Goal: Information Seeking & Learning: Learn about a topic

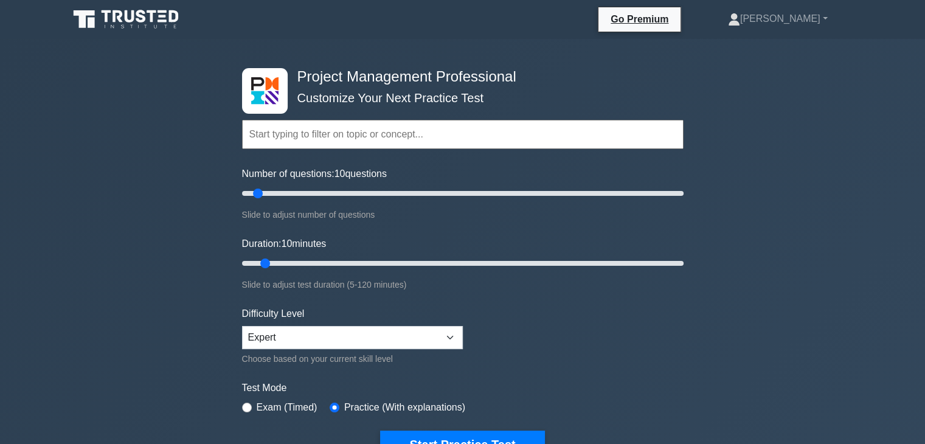
click at [389, 142] on input "text" at bounding box center [462, 134] width 441 height 29
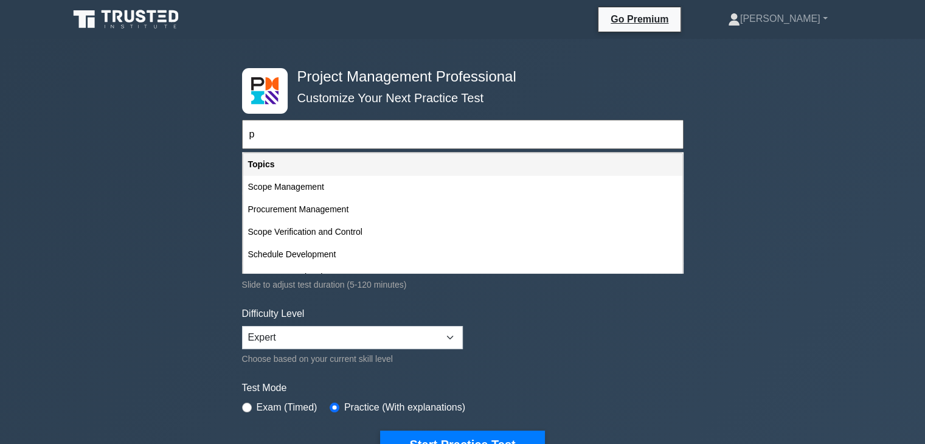
click at [461, 214] on div "Procurement Management" at bounding box center [462, 209] width 439 height 22
type input "Procurement Management"
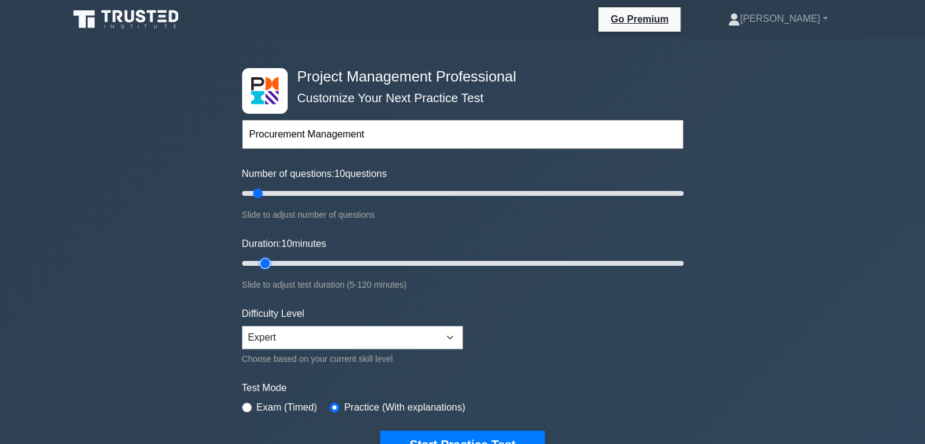
click at [272, 261] on input "Duration: 10 minutes" at bounding box center [462, 263] width 441 height 15
type input "15"
click at [275, 261] on input "Duration: 15 minutes" at bounding box center [462, 263] width 441 height 15
click at [348, 142] on input "text" at bounding box center [462, 134] width 441 height 29
click at [350, 135] on input "text" at bounding box center [462, 134] width 441 height 29
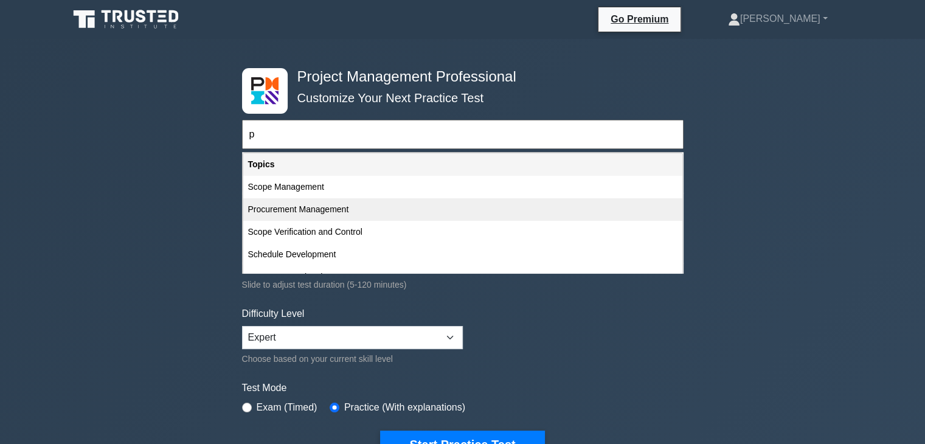
click at [332, 209] on div "Procurement Management" at bounding box center [462, 209] width 439 height 22
type input "Procurement Management"
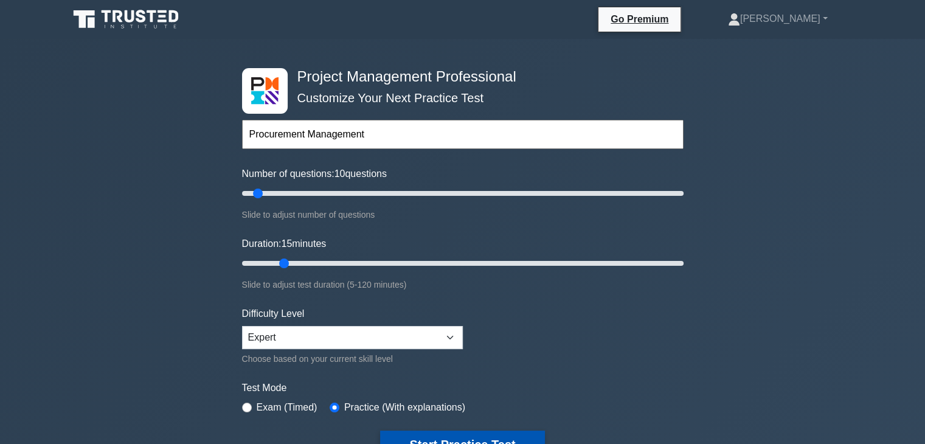
click at [523, 435] on button "Start Practice Test" at bounding box center [462, 444] width 164 height 28
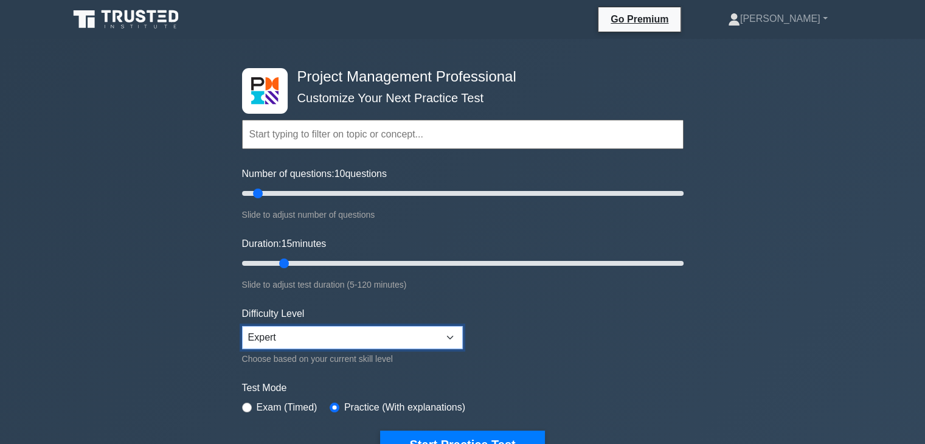
click at [406, 339] on select "Beginner Intermediate Expert" at bounding box center [352, 337] width 221 height 23
click at [242, 326] on select "Beginner Intermediate Expert" at bounding box center [352, 337] width 221 height 23
click at [406, 333] on select "Beginner Intermediate Expert" at bounding box center [352, 337] width 221 height 23
select select "expert"
click at [242, 326] on select "Beginner Intermediate Expert" at bounding box center [352, 337] width 221 height 23
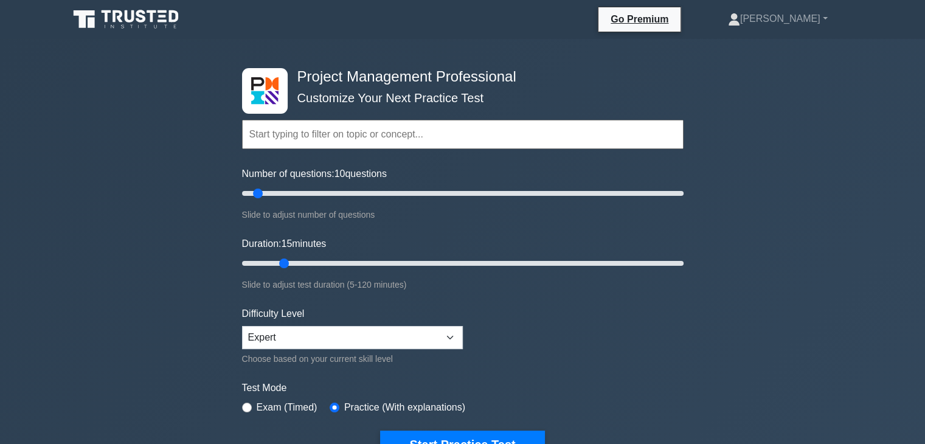
click at [326, 137] on input "text" at bounding box center [462, 134] width 441 height 29
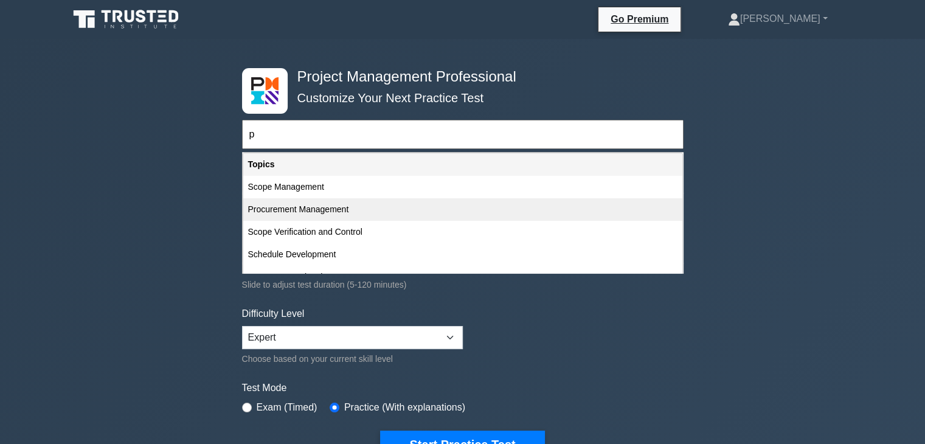
click at [333, 212] on div "Procurement Management" at bounding box center [462, 209] width 439 height 22
type input "Procurement Management"
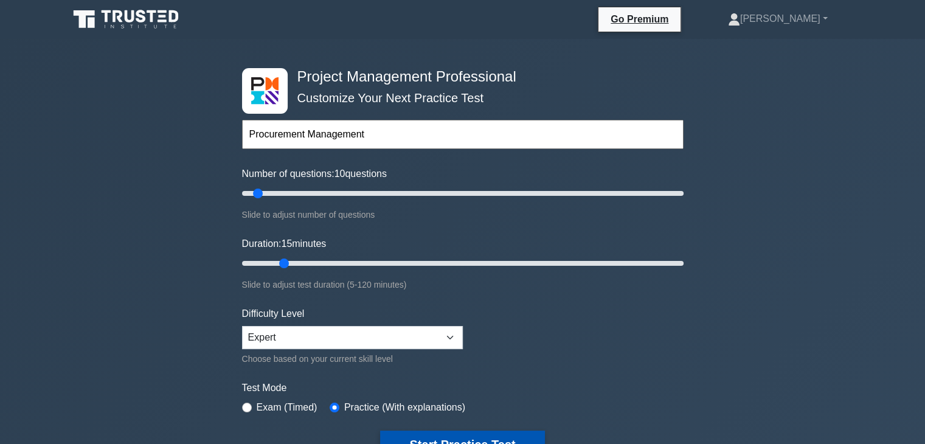
click at [520, 438] on button "Start Practice Test" at bounding box center [462, 444] width 164 height 28
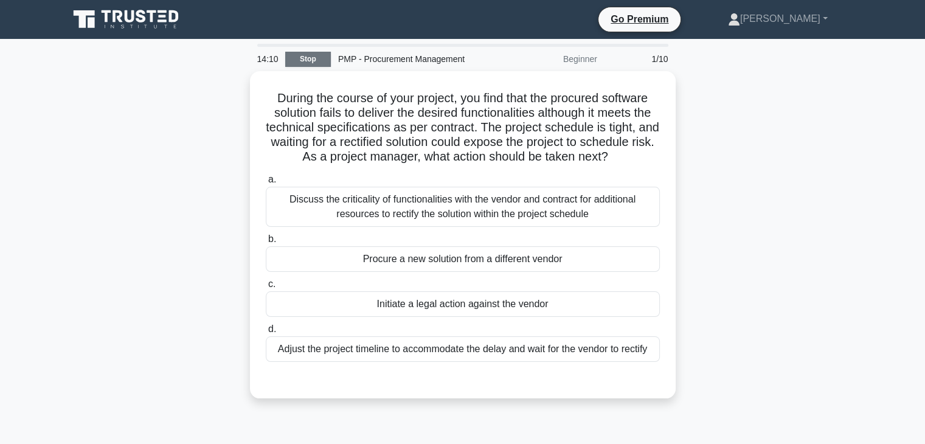
click at [311, 57] on link "Stop" at bounding box center [308, 59] width 46 height 15
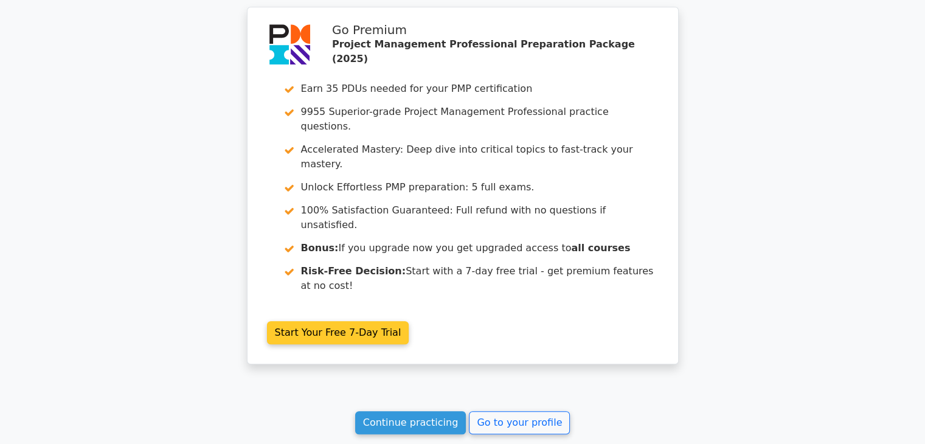
scroll to position [1095, 0]
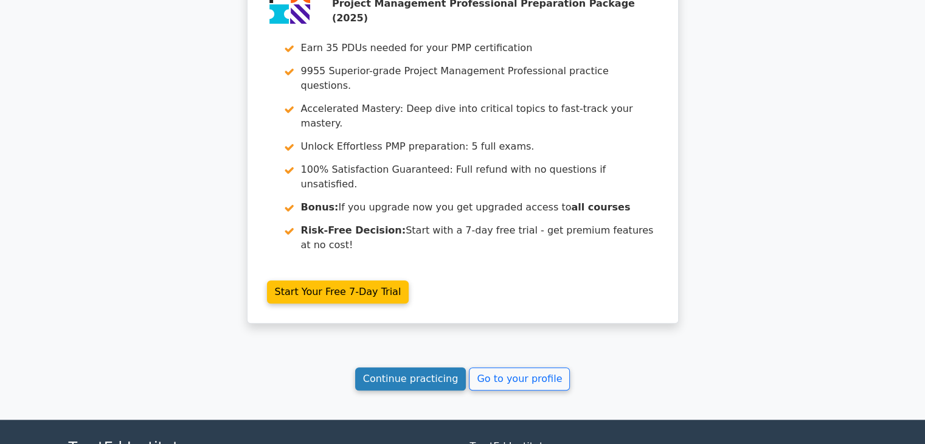
click at [391, 367] on link "Continue practicing" at bounding box center [410, 378] width 111 height 23
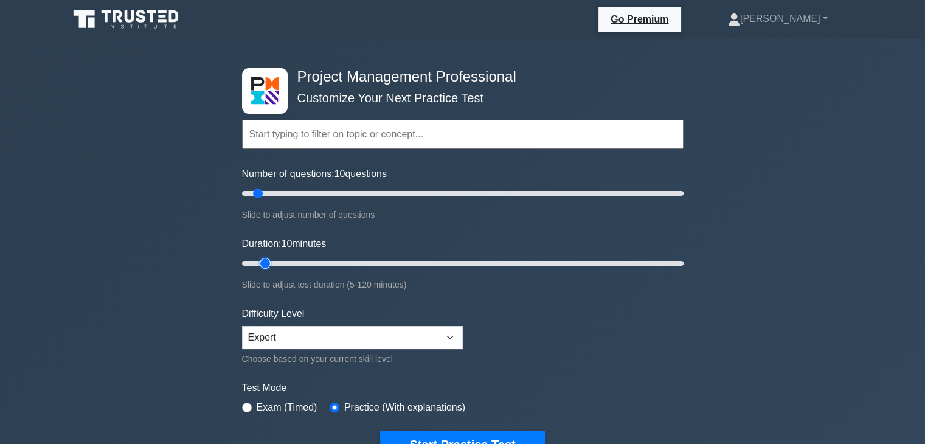
click at [274, 262] on input "Duration: 10 minutes" at bounding box center [462, 263] width 441 height 15
type input "15"
click at [276, 261] on input "Duration: 10 minutes" at bounding box center [462, 263] width 441 height 15
click at [339, 339] on select "Beginner Intermediate Expert" at bounding box center [352, 337] width 221 height 23
click at [242, 326] on select "Beginner Intermediate Expert" at bounding box center [352, 337] width 221 height 23
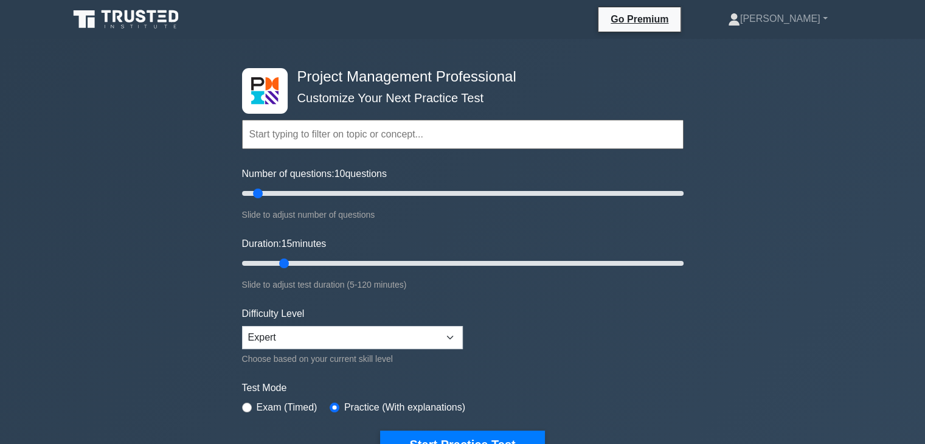
click at [387, 133] on input "text" at bounding box center [462, 134] width 441 height 29
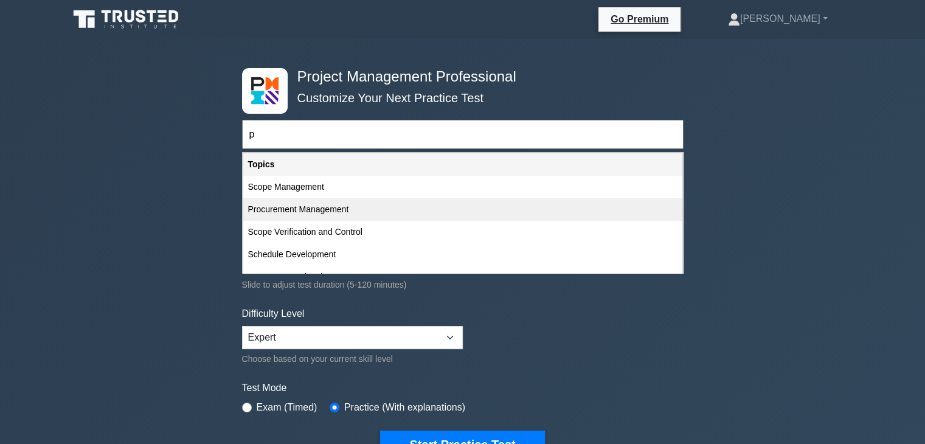
click at [347, 204] on div "Procurement Management" at bounding box center [462, 209] width 439 height 22
type input "Procurement Management"
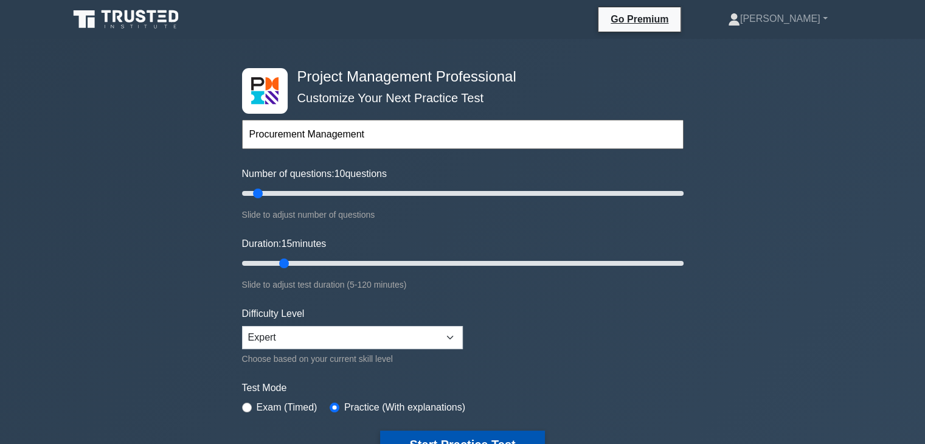
click at [477, 432] on button "Start Practice Test" at bounding box center [462, 444] width 164 height 28
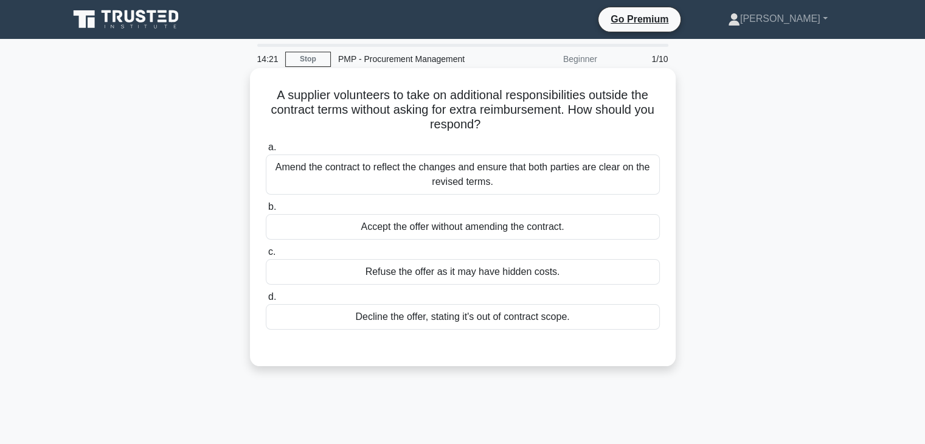
click at [426, 317] on div "Decline the offer, stating it's out of contract scope." at bounding box center [463, 317] width 394 height 26
click at [266, 301] on input "d. Decline the offer, stating it's out of contract scope." at bounding box center [266, 297] width 0 height 8
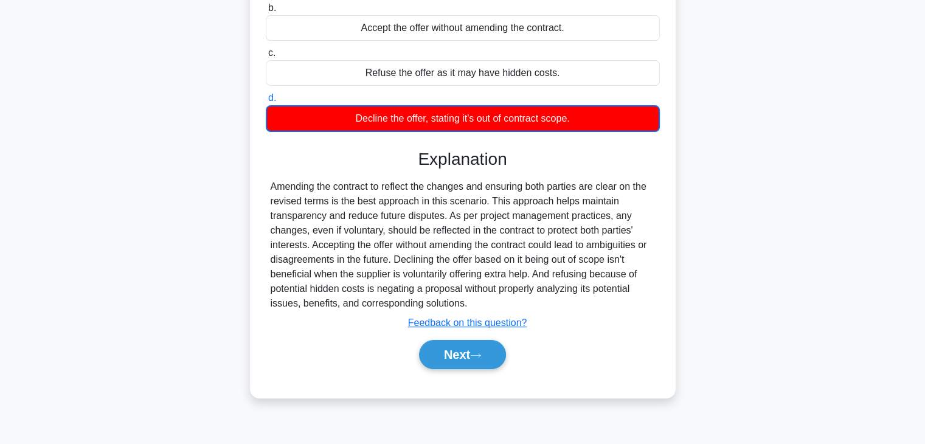
scroll to position [202, 0]
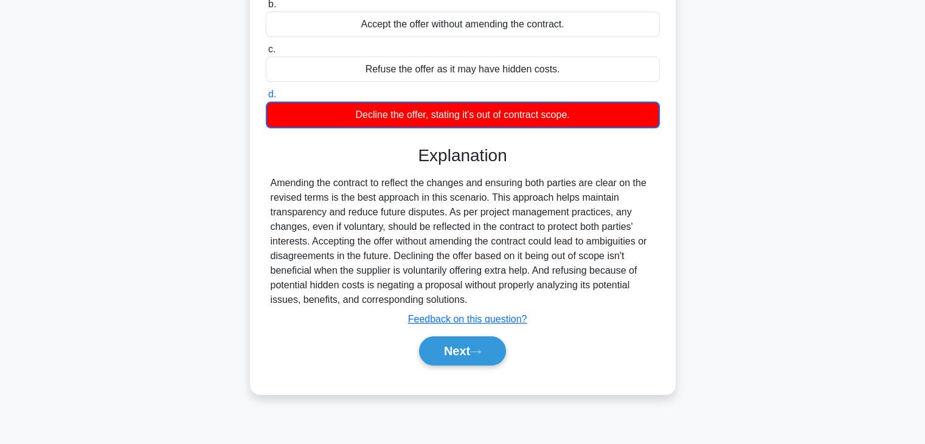
drag, startPoint x: 464, startPoint y: 370, endPoint x: 462, endPoint y: 364, distance: 6.3
click at [464, 369] on div "a. Amend the contract to reflect the changes and ensure that both parties are c…" at bounding box center [462, 157] width 396 height 445
click at [460, 351] on button "Next" at bounding box center [462, 350] width 87 height 29
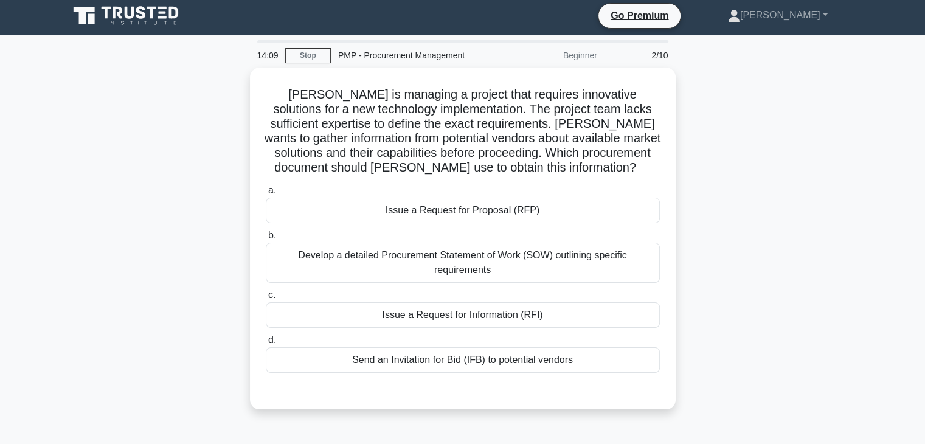
scroll to position [0, 0]
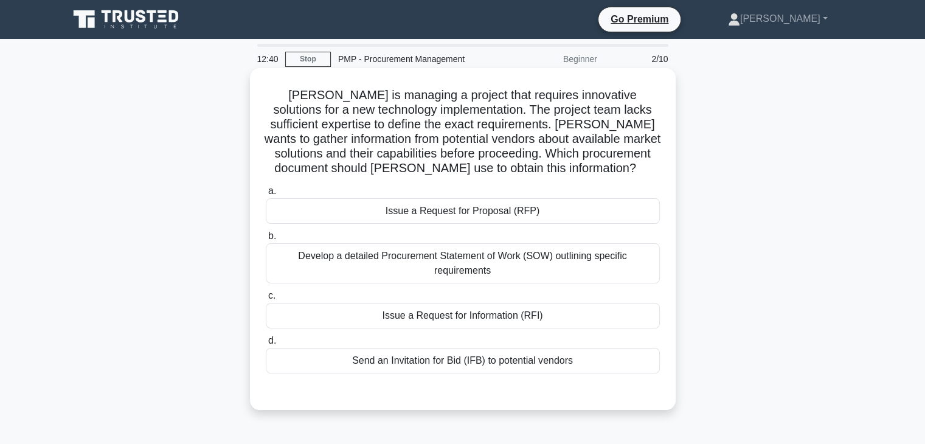
click at [378, 364] on div "Send an Invitation for Bid (IFB) to potential vendors" at bounding box center [463, 361] width 394 height 26
click at [266, 345] on input "d. Send an Invitation for Bid (IFB) to potential vendors" at bounding box center [266, 341] width 0 height 8
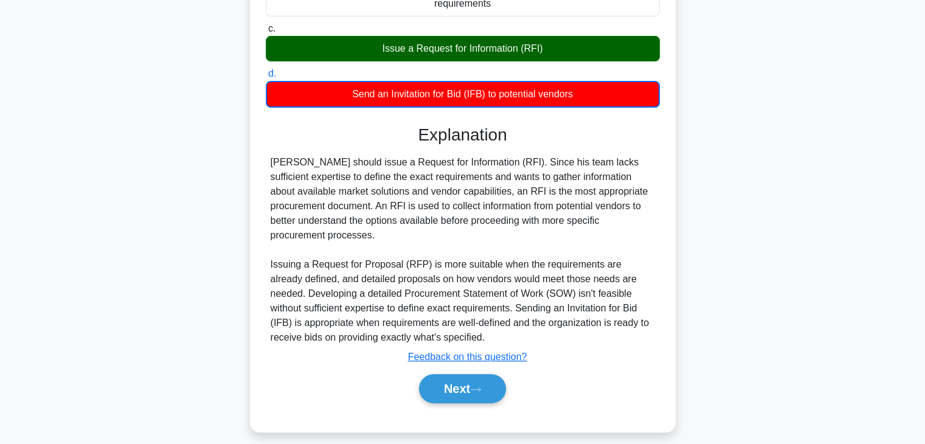
scroll to position [277, 0]
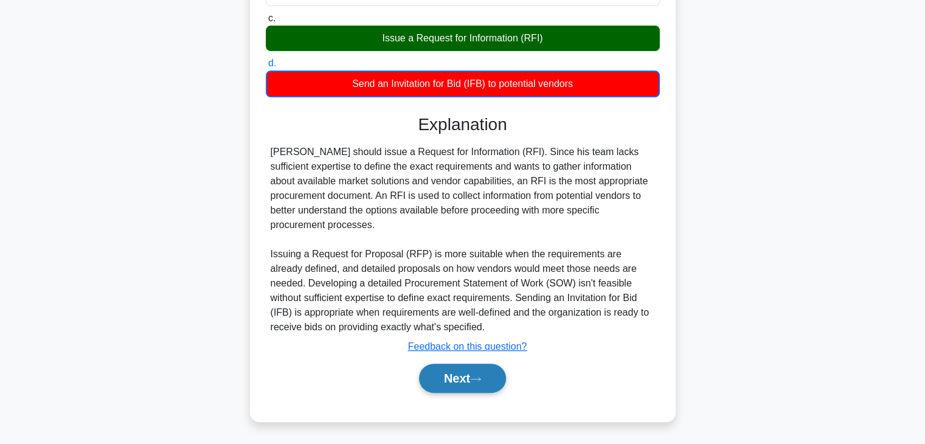
click at [460, 385] on button "Next" at bounding box center [462, 378] width 87 height 29
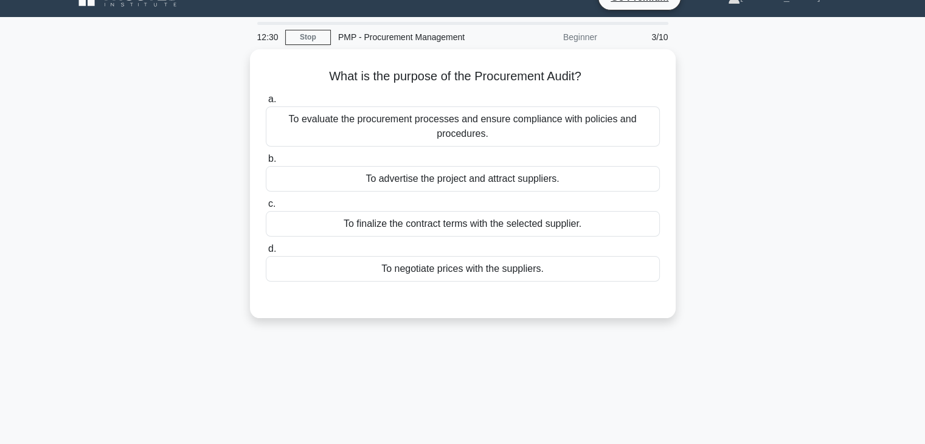
scroll to position [0, 0]
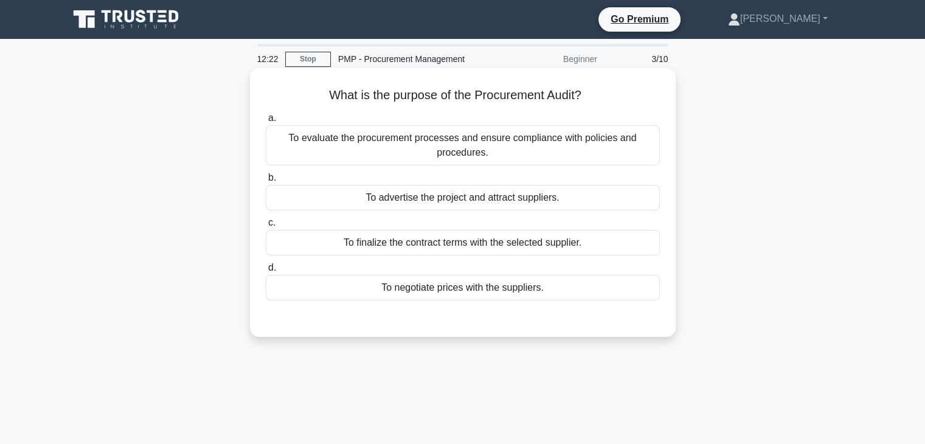
click at [379, 140] on div "To evaluate the procurement processes and ensure compliance with policies and p…" at bounding box center [463, 145] width 394 height 40
click at [336, 141] on div "To evaluate the procurement processes and ensure compliance with policies and p…" at bounding box center [463, 145] width 394 height 40
click at [266, 122] on input "a. To evaluate the procurement processes and ensure compliance with policies an…" at bounding box center [266, 118] width 0 height 8
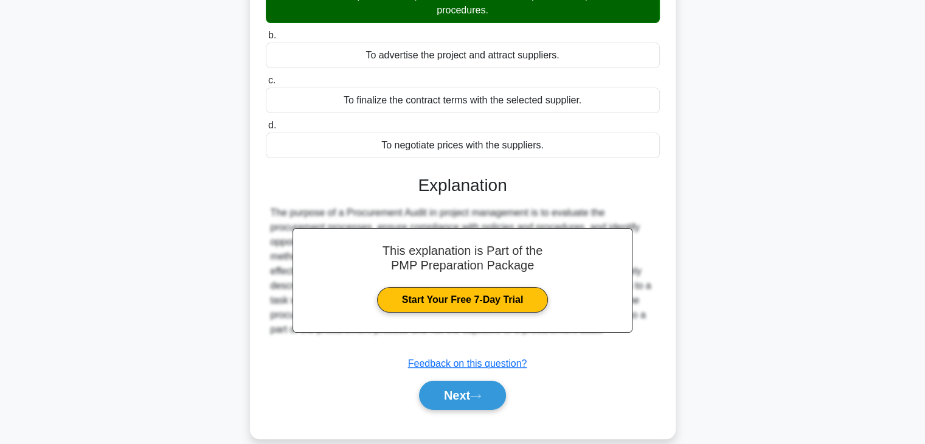
scroll to position [213, 0]
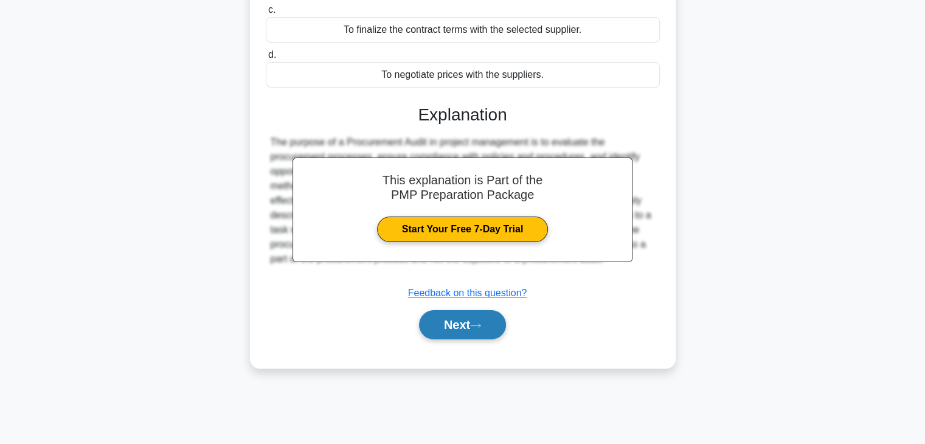
click at [431, 325] on button "Next" at bounding box center [462, 324] width 87 height 29
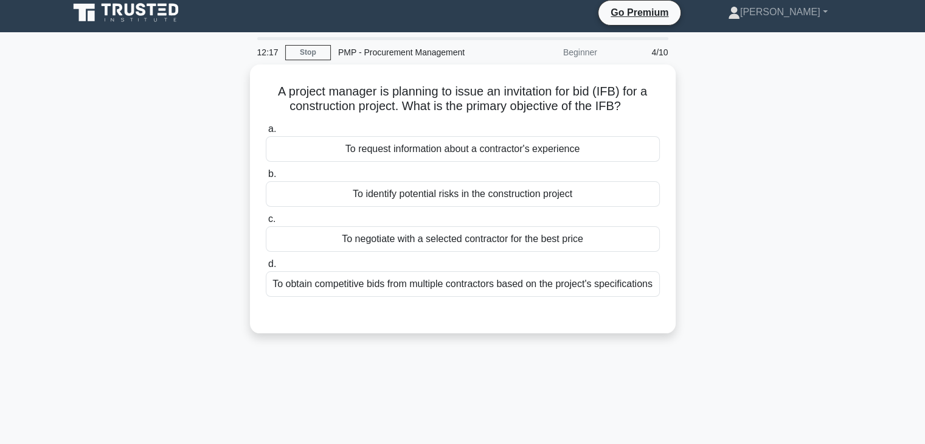
scroll to position [0, 0]
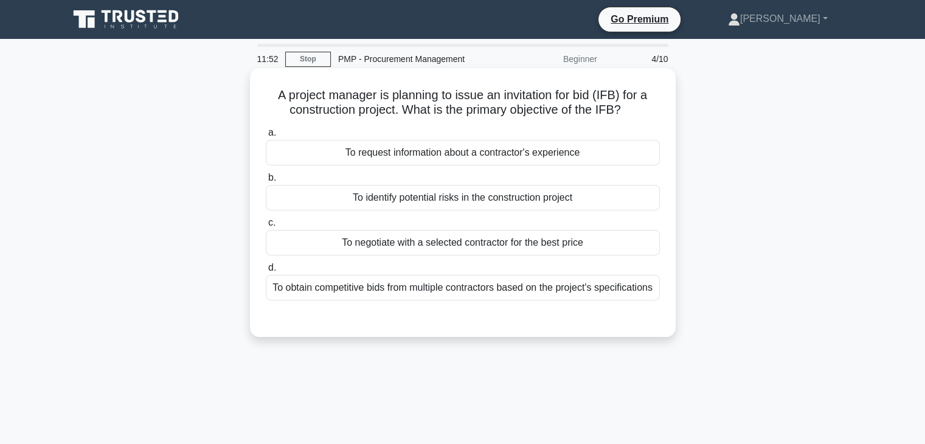
click at [449, 297] on div "To obtain competitive bids from multiple contractors based on the project's spe…" at bounding box center [463, 288] width 394 height 26
click at [266, 272] on input "d. To obtain competitive bids from multiple contractors based on the project's …" at bounding box center [266, 268] width 0 height 8
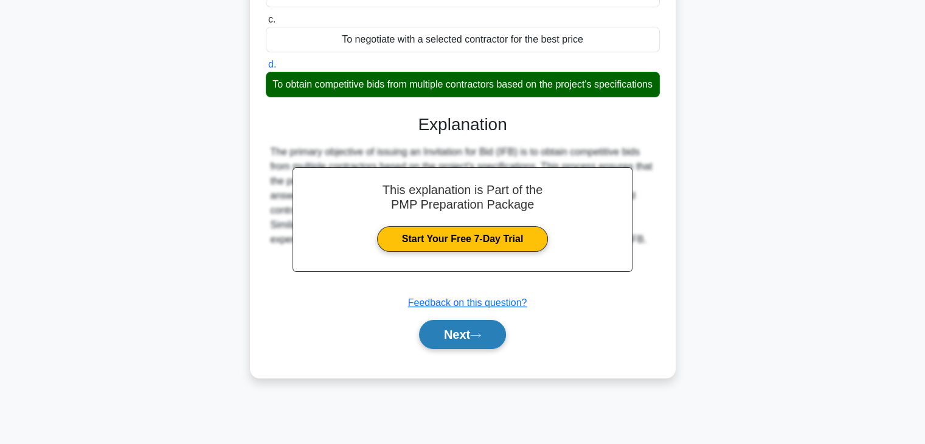
scroll to position [213, 0]
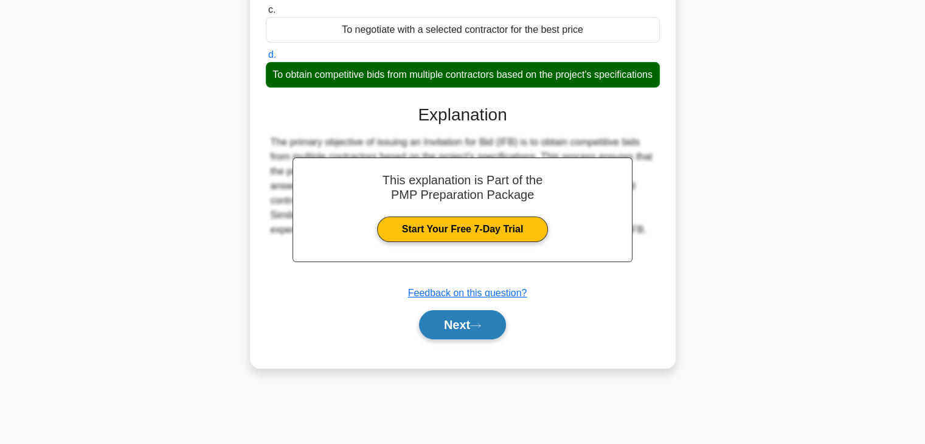
click at [471, 339] on button "Next" at bounding box center [462, 324] width 87 height 29
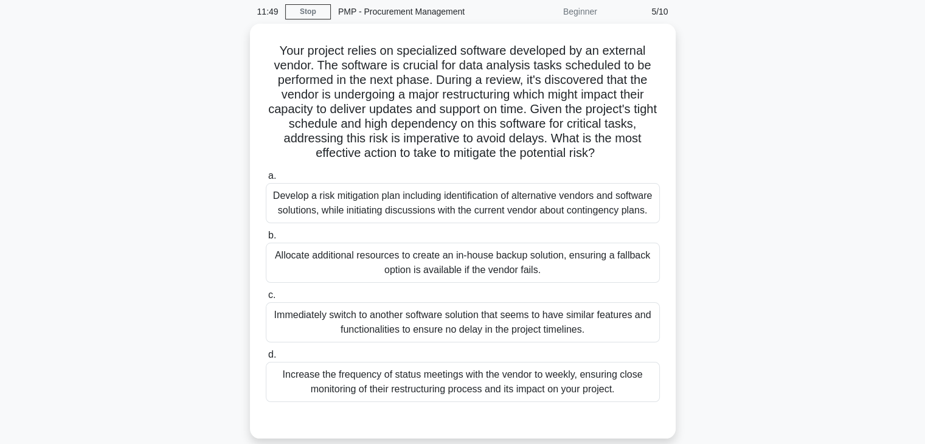
scroll to position [0, 0]
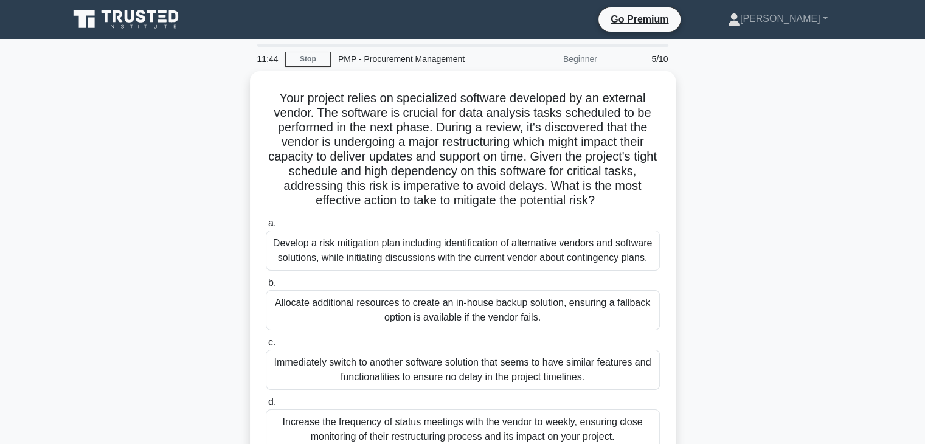
click at [584, 61] on div "Beginner" at bounding box center [551, 59] width 106 height 24
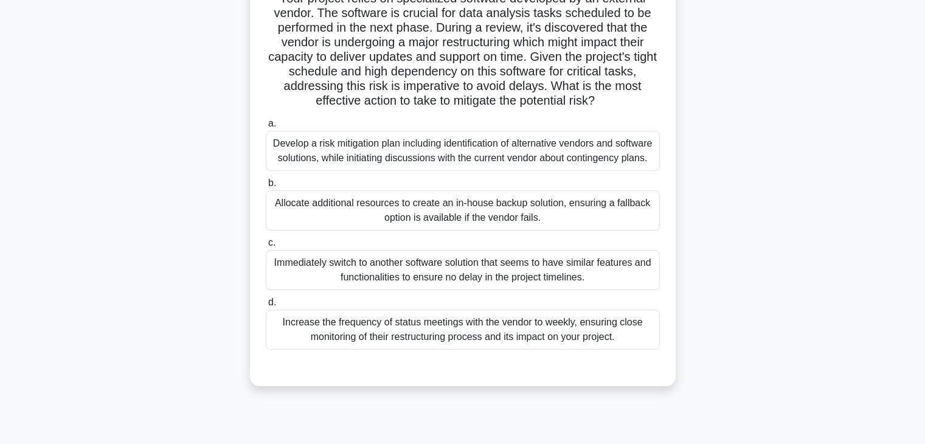
scroll to position [101, 0]
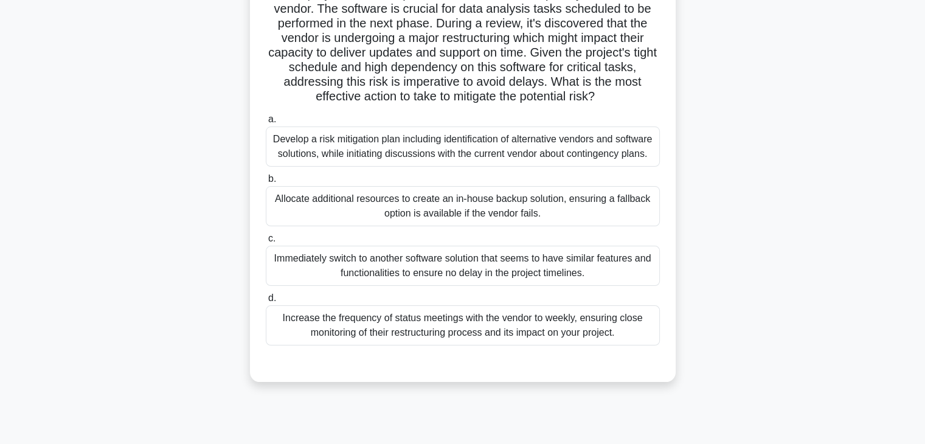
click at [326, 331] on div "Increase the frequency of status meetings with the vendor to weekly, ensuring c…" at bounding box center [463, 325] width 394 height 40
click at [266, 302] on input "d. Increase the frequency of status meetings with the vendor to weekly, ensurin…" at bounding box center [266, 298] width 0 height 8
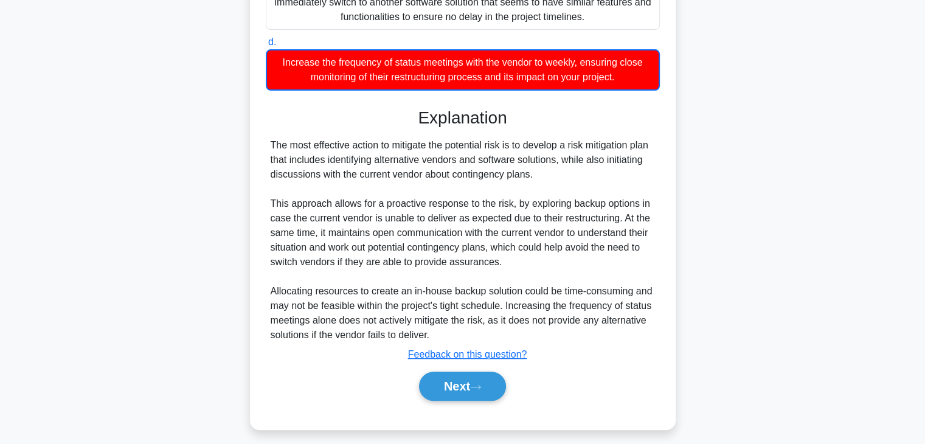
scroll to position [379, 0]
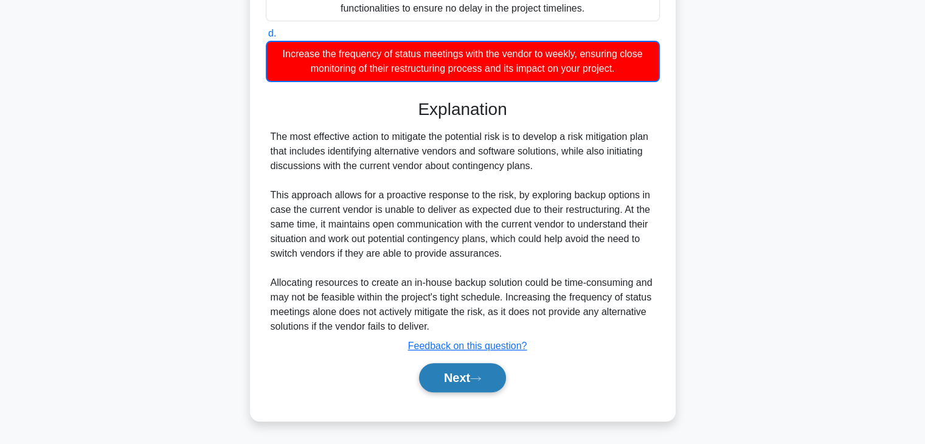
click at [444, 377] on button "Next" at bounding box center [462, 377] width 87 height 29
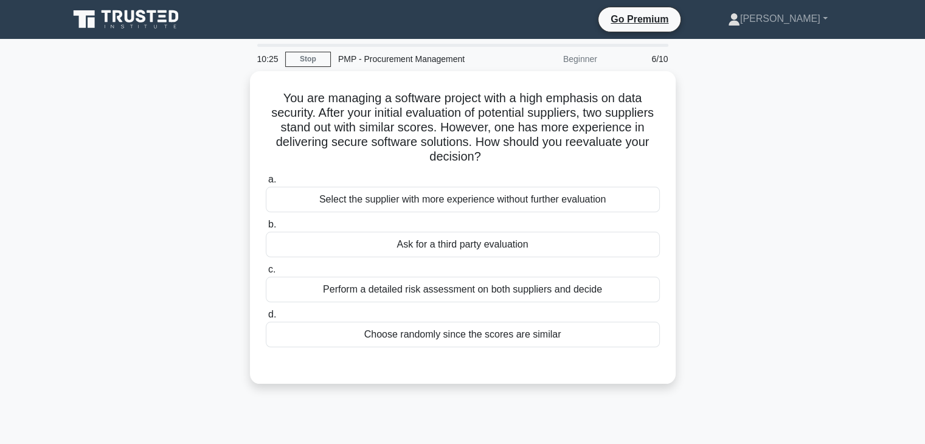
scroll to position [0, 0]
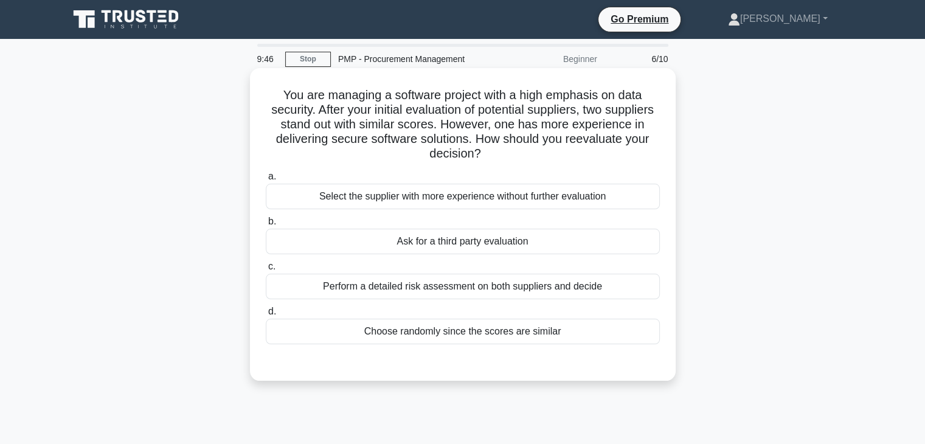
click at [307, 286] on div "Perform a detailed risk assessment on both suppliers and decide" at bounding box center [463, 287] width 394 height 26
click at [266, 271] on input "c. Perform a detailed risk assessment on both suppliers and decide" at bounding box center [266, 267] width 0 height 8
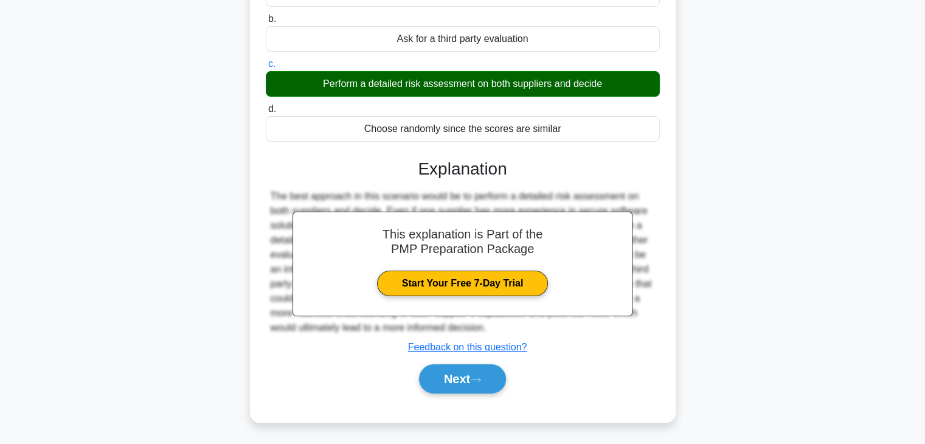
scroll to position [213, 0]
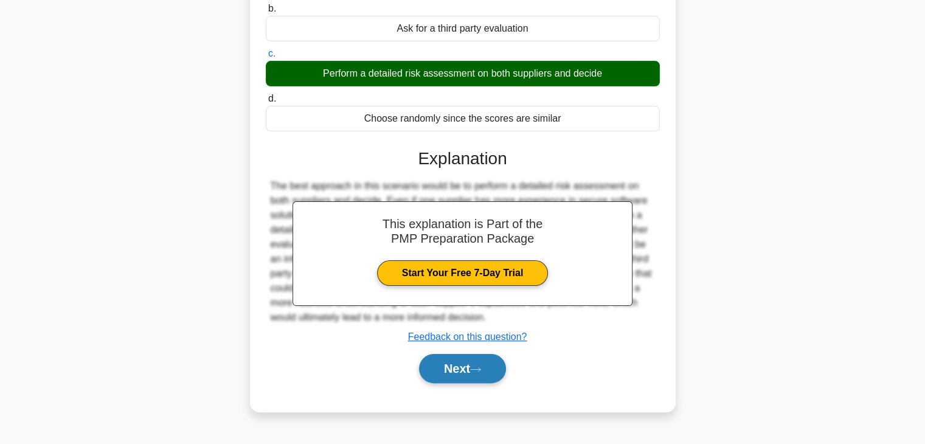
drag, startPoint x: 455, startPoint y: 366, endPoint x: 445, endPoint y: 362, distance: 10.4
click at [454, 366] on button "Next" at bounding box center [462, 368] width 87 height 29
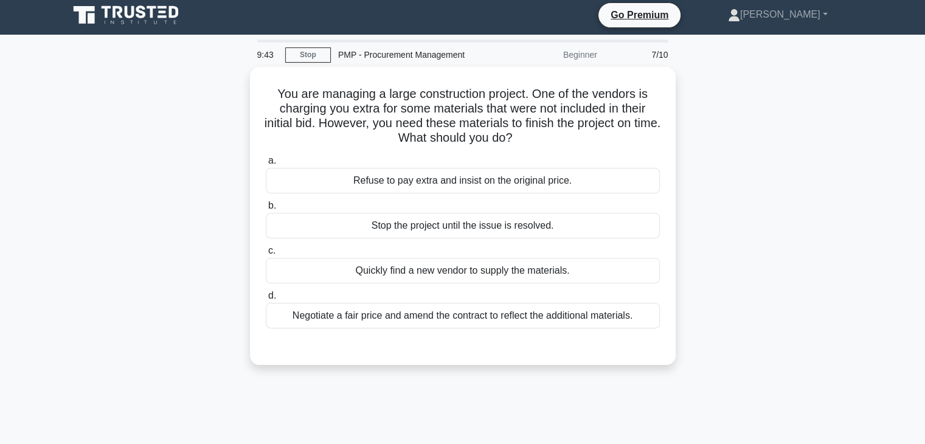
scroll to position [0, 0]
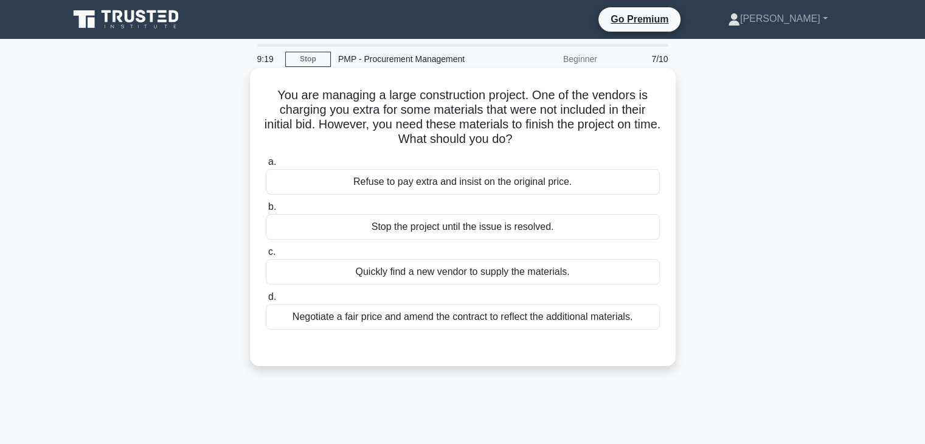
click at [377, 314] on div "Negotiate a fair price and amend the contract to reflect the additional materia…" at bounding box center [463, 317] width 394 height 26
click at [266, 301] on input "d. Negotiate a fair price and amend the contract to reflect the additional mate…" at bounding box center [266, 297] width 0 height 8
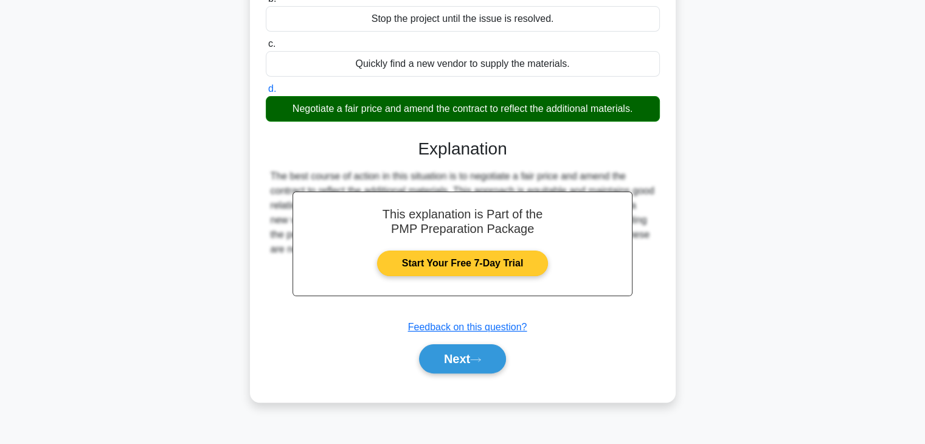
scroll to position [213, 0]
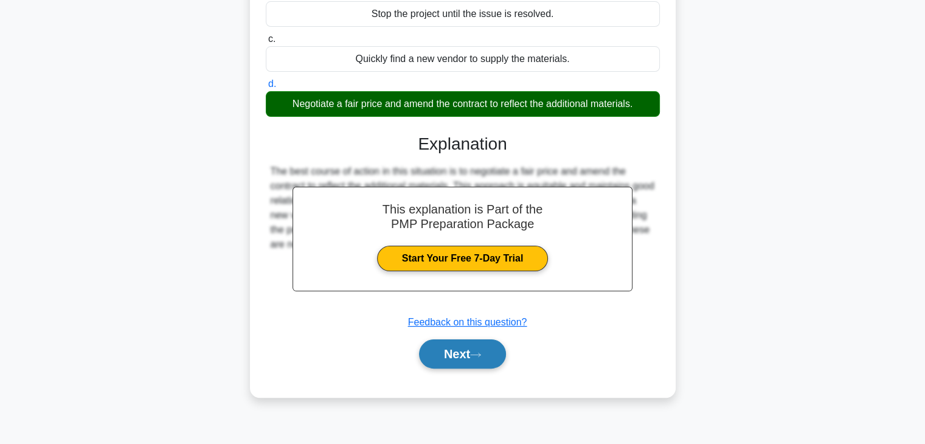
click at [464, 357] on button "Next" at bounding box center [462, 353] width 87 height 29
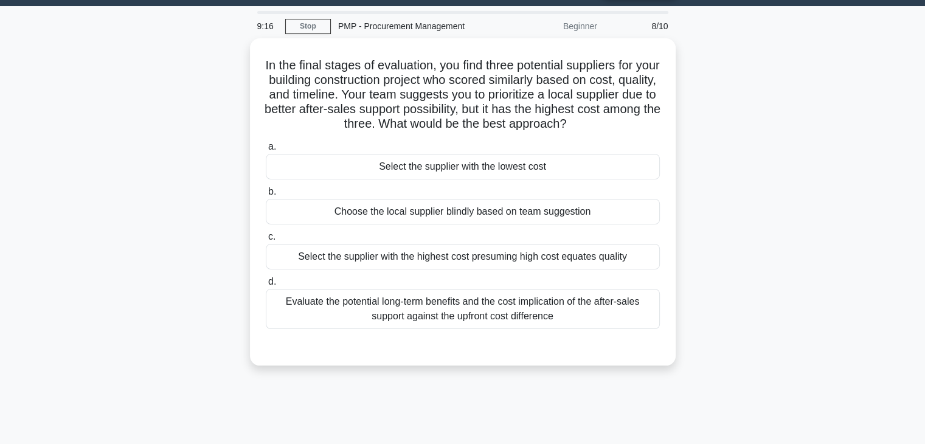
scroll to position [31, 0]
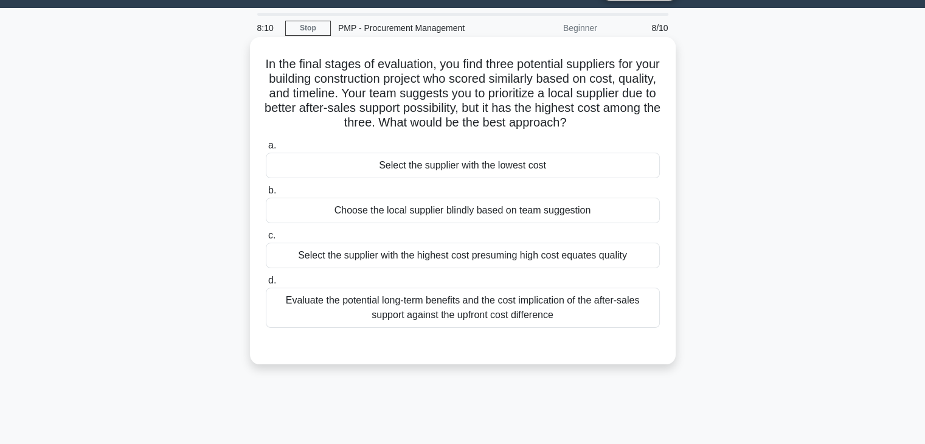
click at [387, 314] on div "Evaluate the potential long-term benefits and the cost implication of the after…" at bounding box center [463, 308] width 394 height 40
click at [266, 285] on input "d. Evaluate the potential long-term benefits and the cost implication of the af…" at bounding box center [266, 281] width 0 height 8
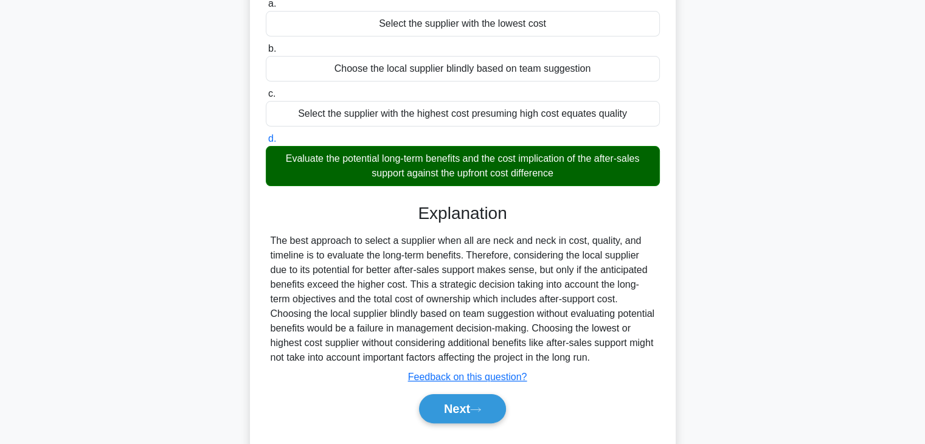
scroll to position [218, 0]
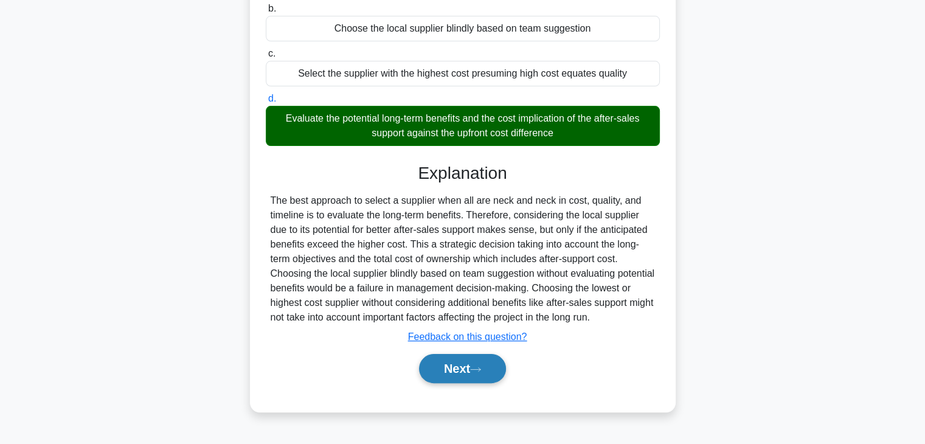
click at [435, 381] on button "Next" at bounding box center [462, 368] width 87 height 29
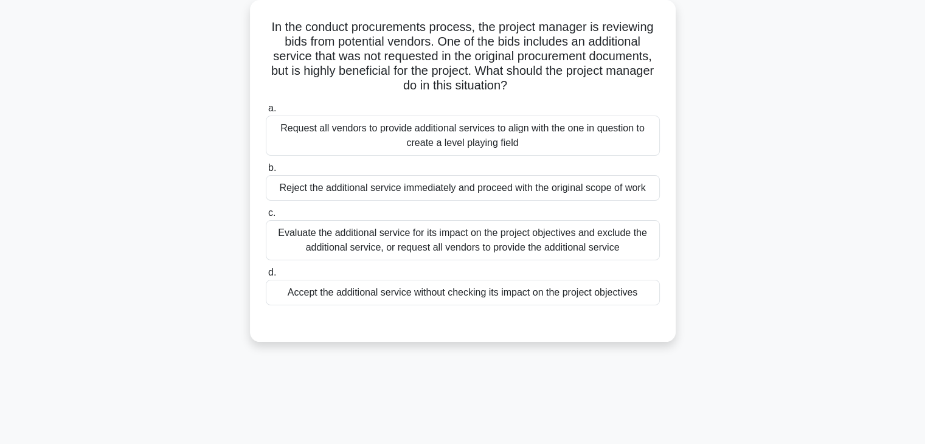
scroll to position [0, 0]
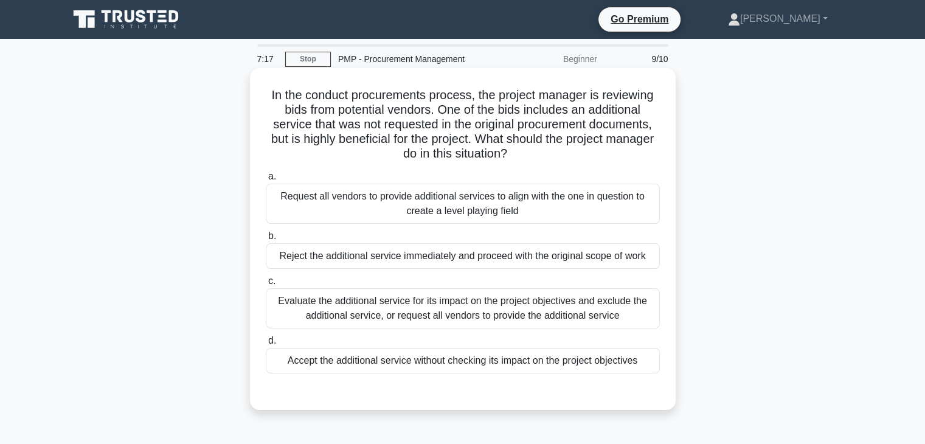
click at [300, 309] on div "Evaluate the additional service for its impact on the project objectives and ex…" at bounding box center [463, 308] width 394 height 40
click at [266, 285] on input "c. Evaluate the additional service for its impact on the project objectives and…" at bounding box center [266, 281] width 0 height 8
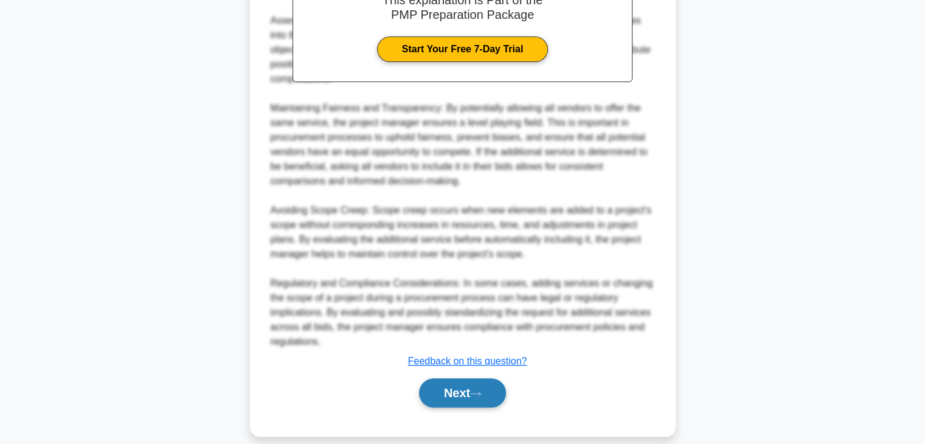
click at [431, 378] on button "Next" at bounding box center [462, 392] width 87 height 29
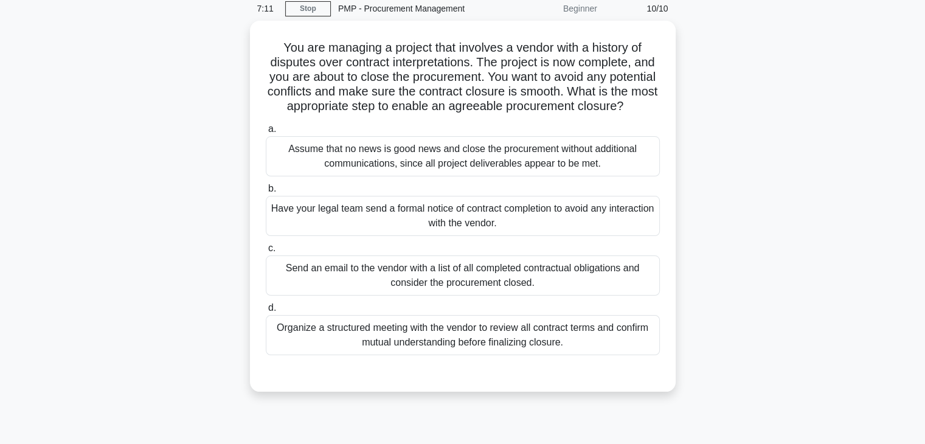
scroll to position [81, 0]
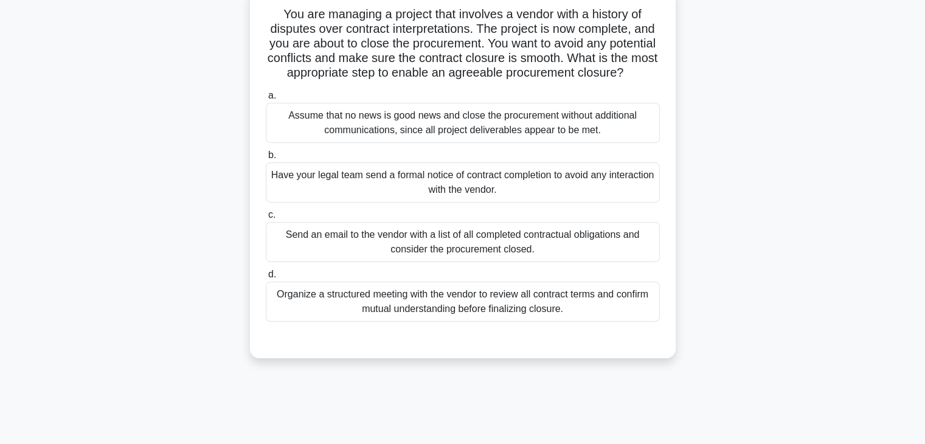
click at [339, 311] on div "Organize a structured meeting with the vendor to review all contract terms and …" at bounding box center [463, 301] width 394 height 40
click at [266, 278] on input "d. Organize a structured meeting with the vendor to review all contract terms a…" at bounding box center [266, 275] width 0 height 8
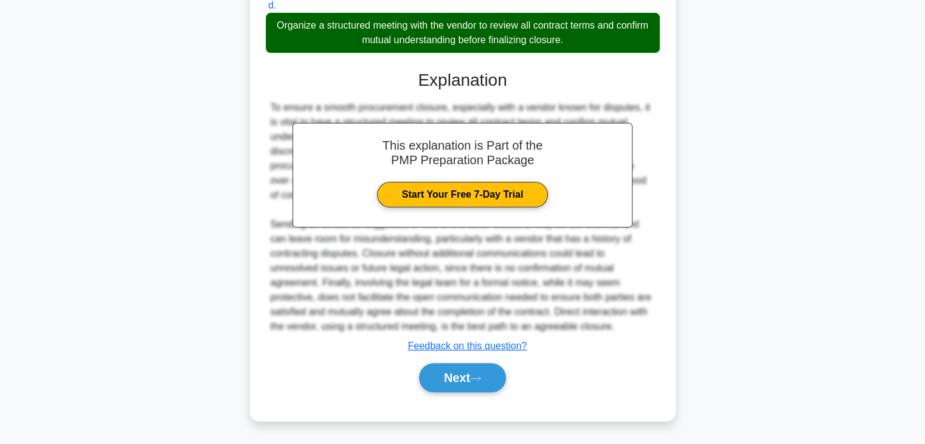
scroll to position [364, 0]
click at [463, 374] on button "Next" at bounding box center [462, 377] width 87 height 29
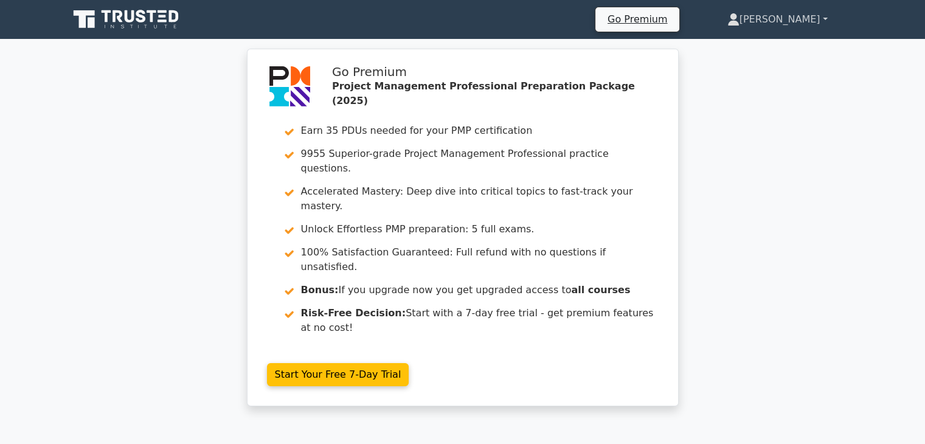
click at [819, 19] on link "[PERSON_NAME]" at bounding box center [777, 19] width 159 height 24
click at [779, 49] on link "Profile" at bounding box center [746, 47] width 96 height 19
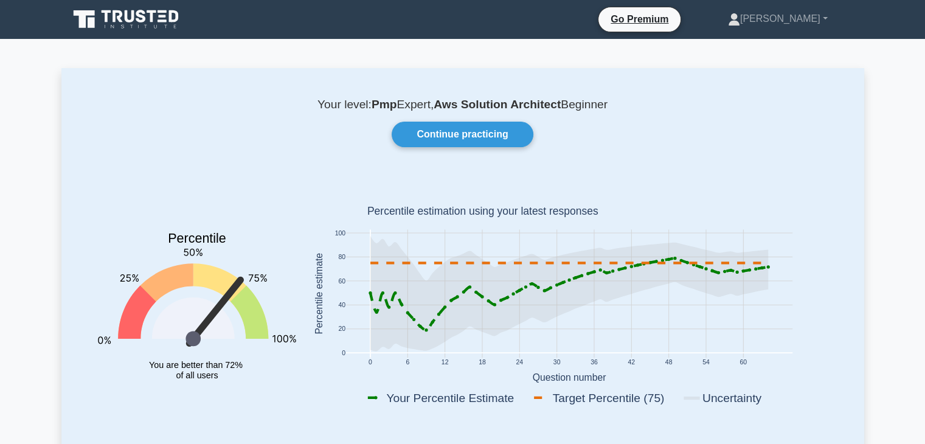
click at [162, 24] on icon at bounding box center [127, 19] width 117 height 23
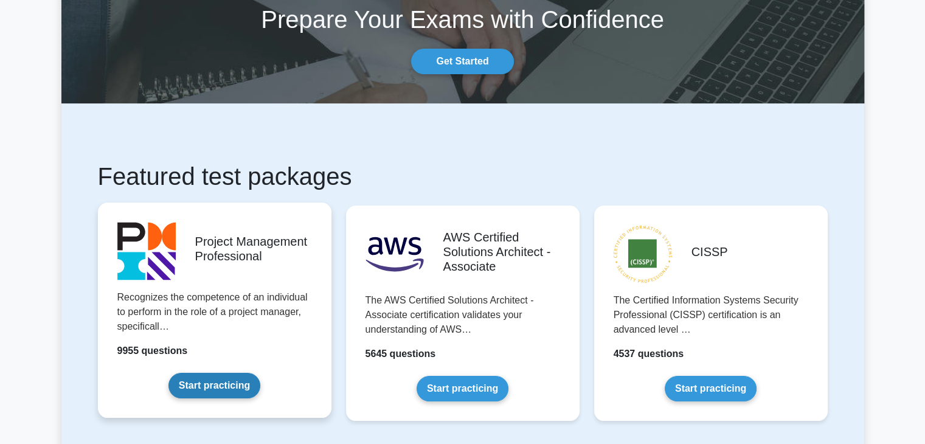
scroll to position [81, 0]
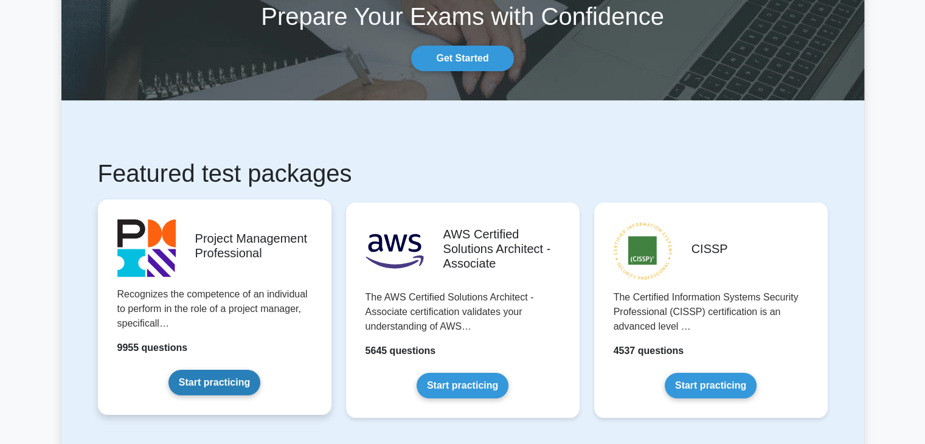
click at [191, 378] on link "Start practicing" at bounding box center [214, 383] width 92 height 26
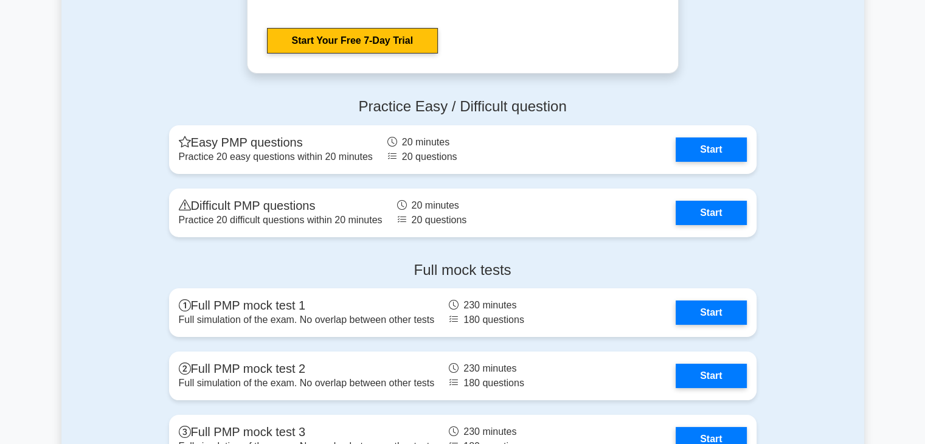
scroll to position [4559, 0]
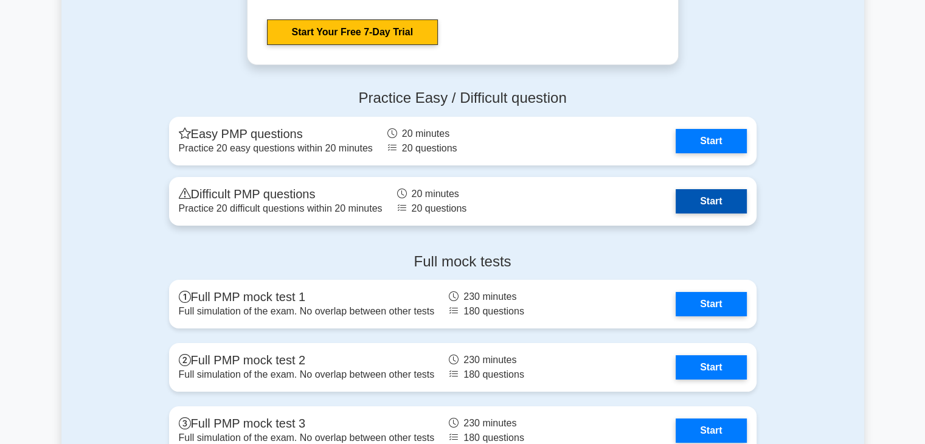
click at [708, 198] on link "Start" at bounding box center [710, 201] width 71 height 24
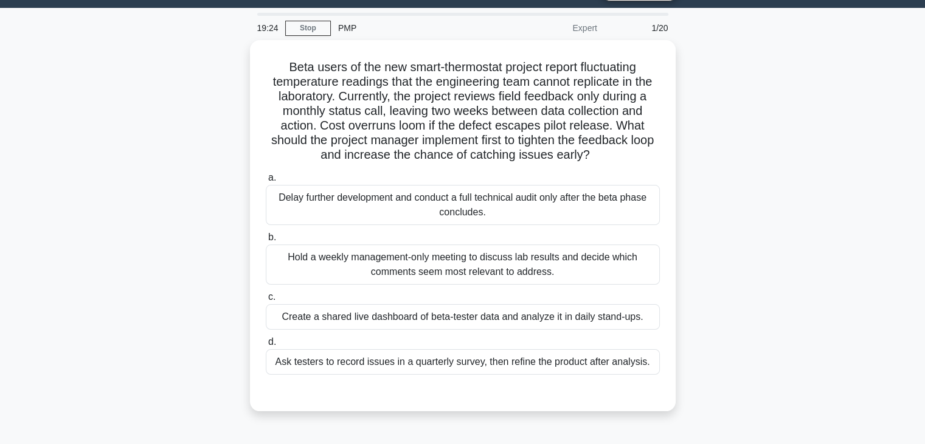
scroll to position [40, 0]
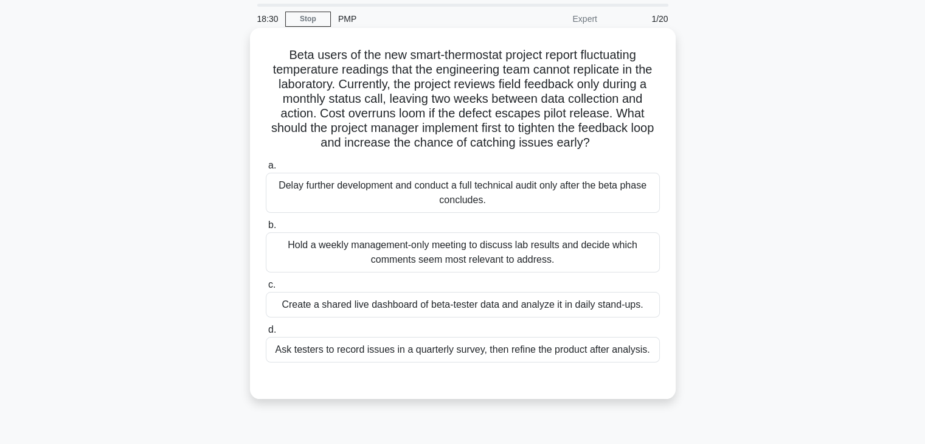
click at [375, 306] on div "Create a shared live dashboard of beta-tester data and analyze it in daily stan…" at bounding box center [463, 305] width 394 height 26
click at [266, 289] on input "c. Create a shared live dashboard of beta-tester data and analyze it in daily s…" at bounding box center [266, 285] width 0 height 8
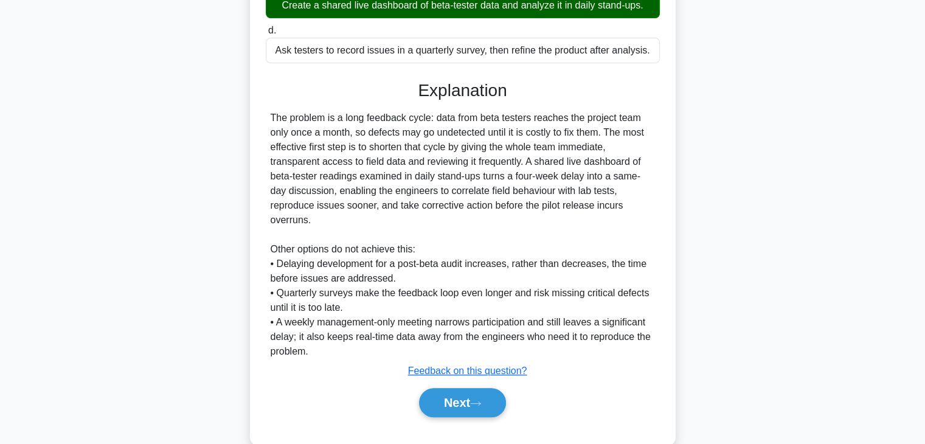
scroll to position [364, 0]
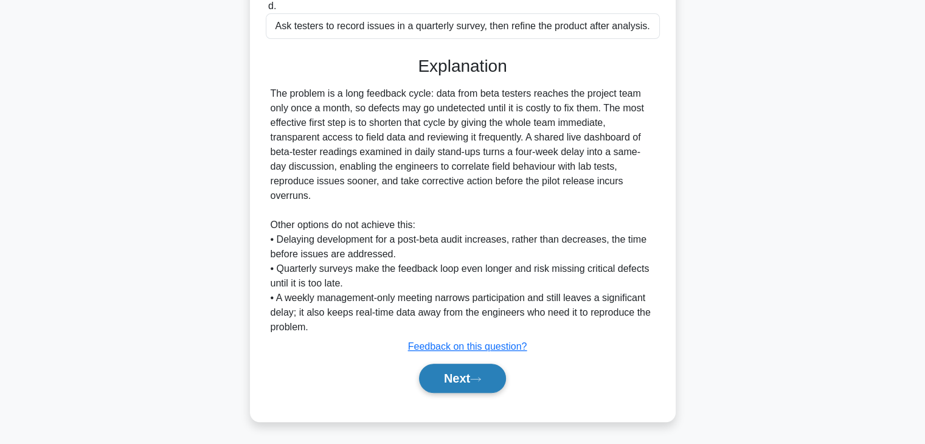
click at [457, 377] on button "Next" at bounding box center [462, 378] width 87 height 29
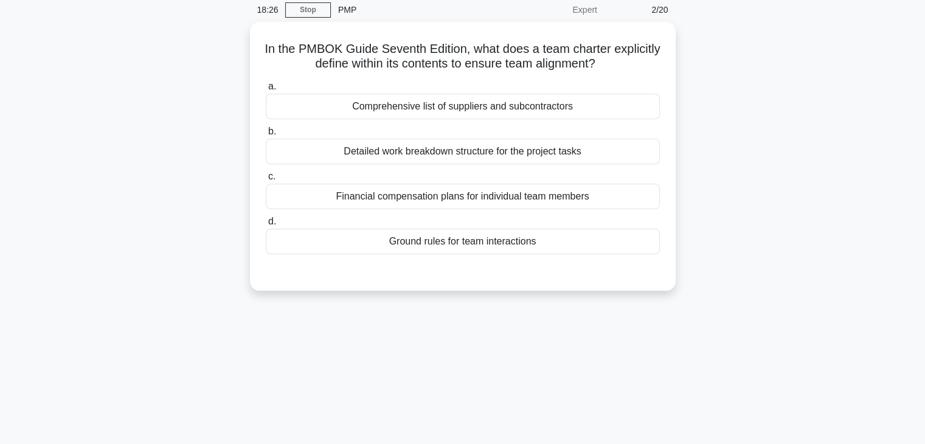
scroll to position [0, 0]
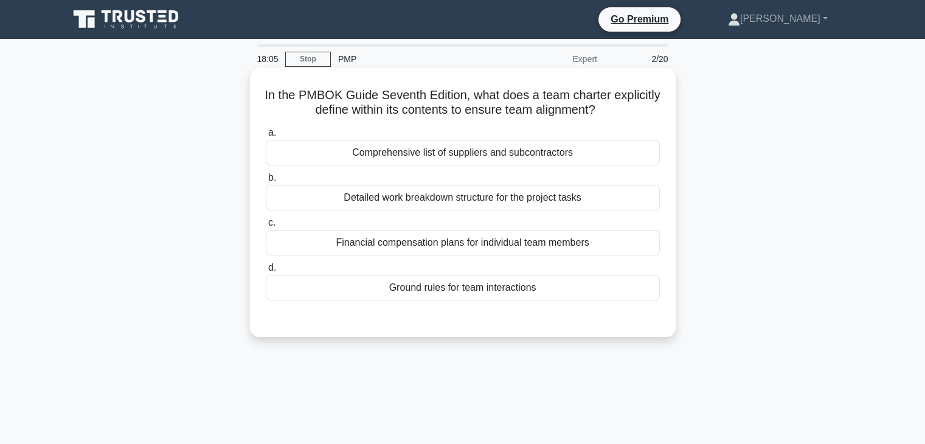
click at [389, 199] on div "Detailed work breakdown structure for the project tasks" at bounding box center [463, 198] width 394 height 26
click at [266, 182] on input "b. Detailed work breakdown structure for the project tasks" at bounding box center [266, 178] width 0 height 8
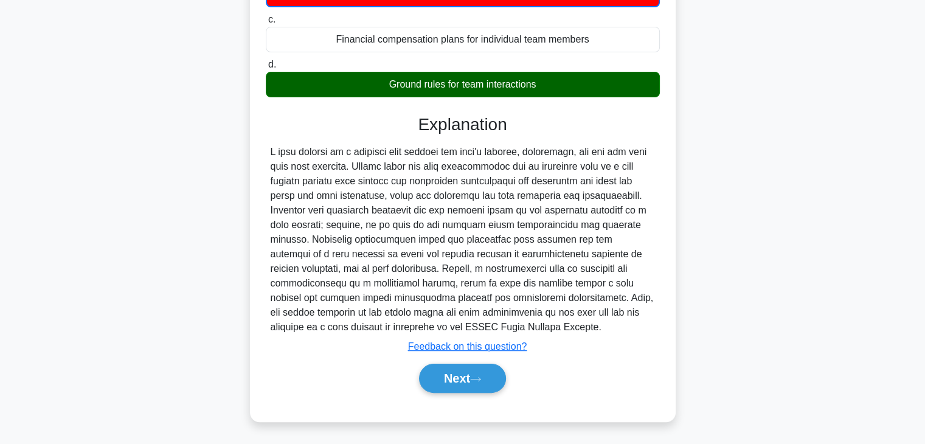
scroll to position [213, 0]
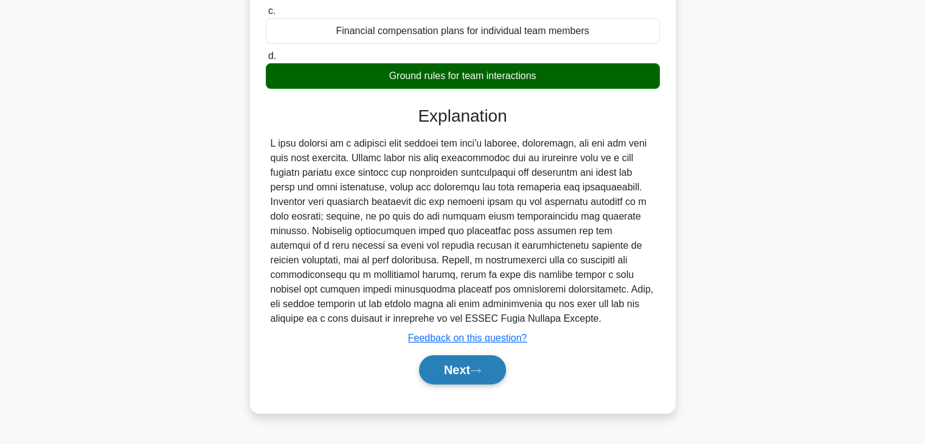
click at [434, 360] on button "Next" at bounding box center [462, 369] width 87 height 29
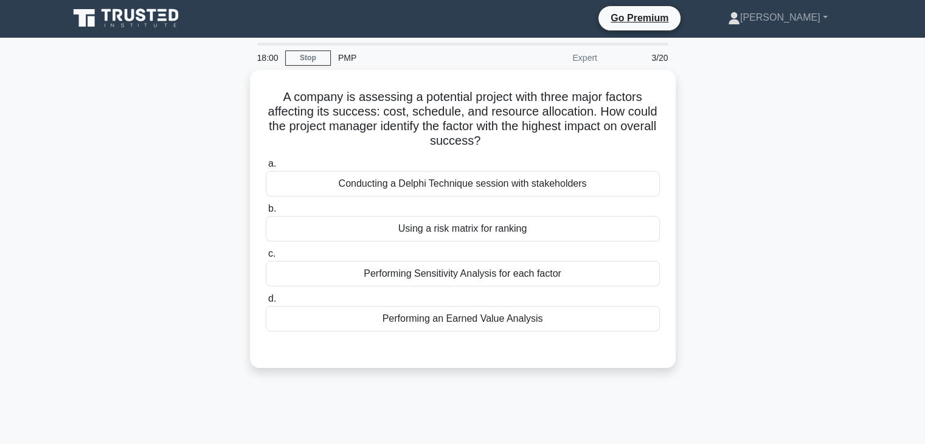
scroll to position [0, 0]
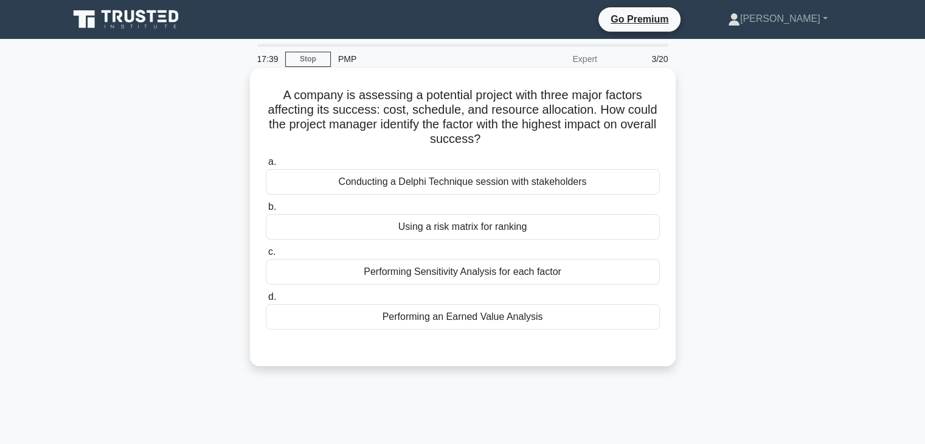
click at [422, 319] on div "Performing an Earned Value Analysis" at bounding box center [463, 317] width 394 height 26
click at [266, 301] on input "d. Performing an Earned Value Analysis" at bounding box center [266, 297] width 0 height 8
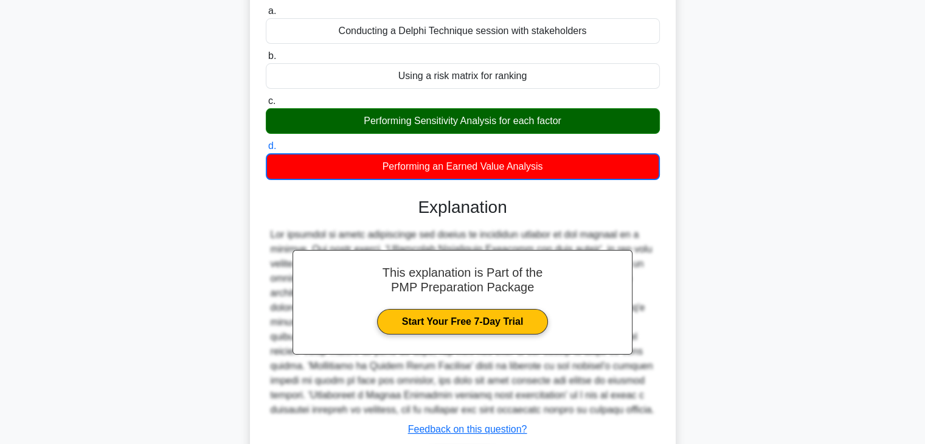
scroll to position [233, 0]
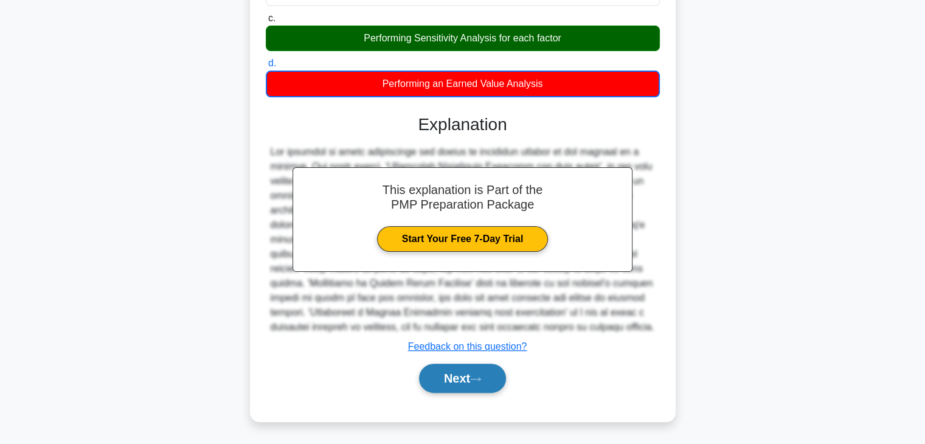
click at [443, 385] on button "Next" at bounding box center [462, 378] width 87 height 29
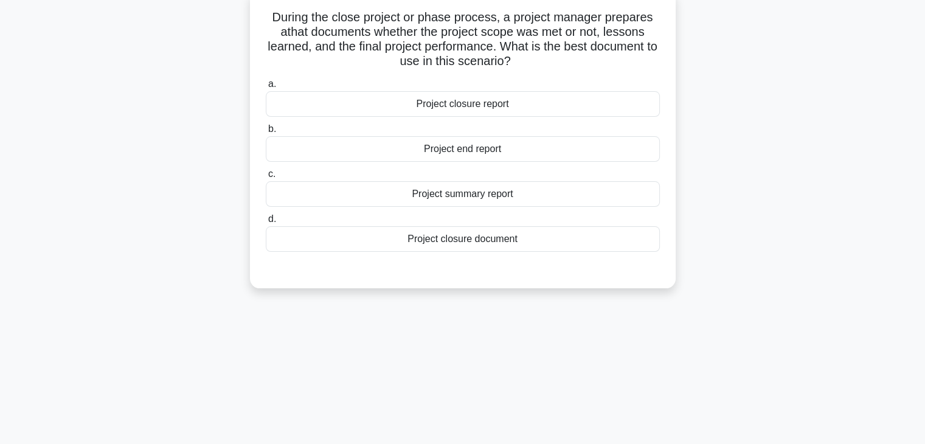
scroll to position [0, 0]
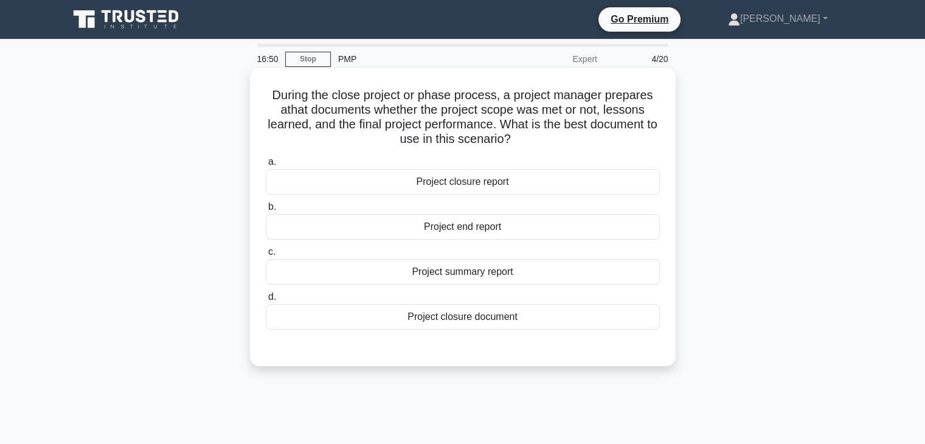
click at [428, 318] on div "Project closure document" at bounding box center [463, 317] width 394 height 26
click at [266, 301] on input "d. Project closure document" at bounding box center [266, 297] width 0 height 8
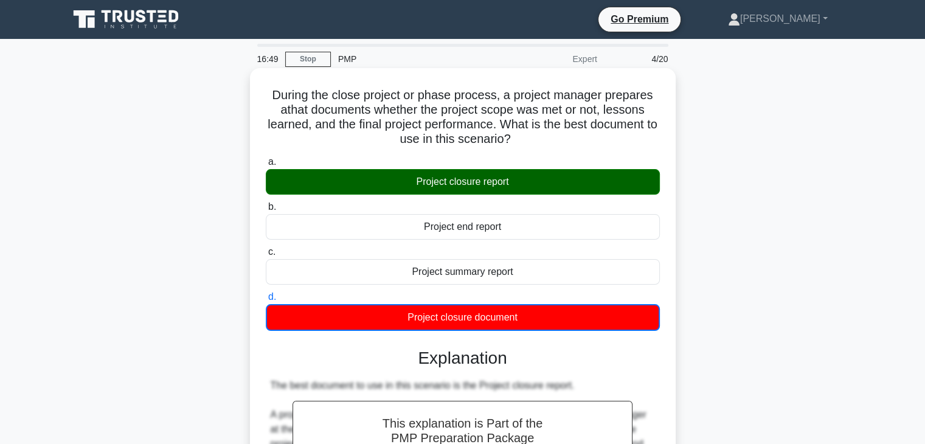
click at [470, 176] on div "Project closure report" at bounding box center [463, 182] width 394 height 26
click at [266, 166] on input "a. Project closure report" at bounding box center [266, 162] width 0 height 8
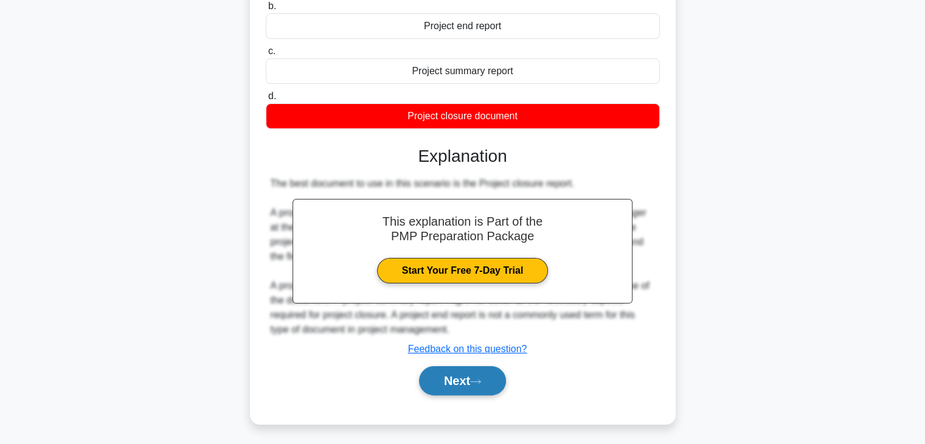
scroll to position [213, 0]
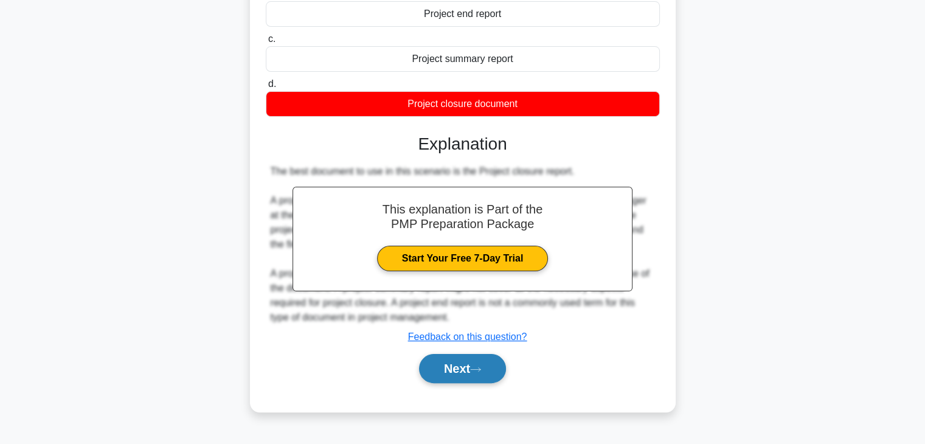
click at [481, 369] on icon at bounding box center [475, 369] width 11 height 7
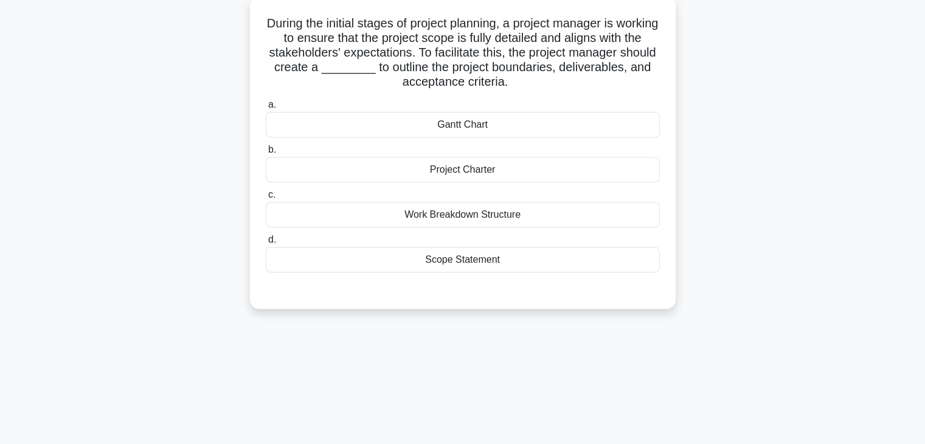
scroll to position [0, 0]
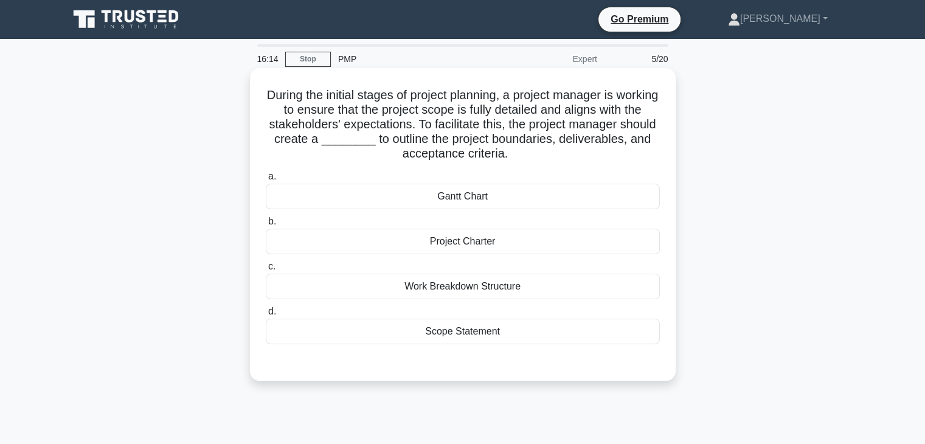
click at [416, 243] on div "Project Charter" at bounding box center [463, 242] width 394 height 26
click at [266, 226] on input "b. Project Charter" at bounding box center [266, 222] width 0 height 8
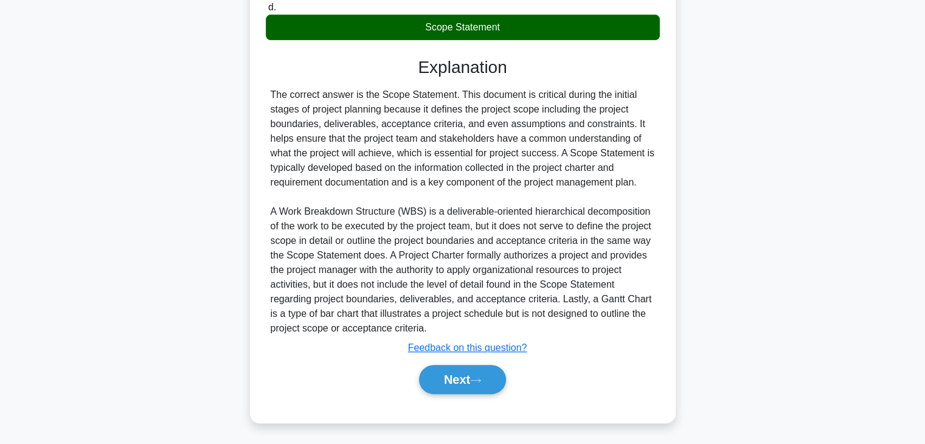
scroll to position [306, 0]
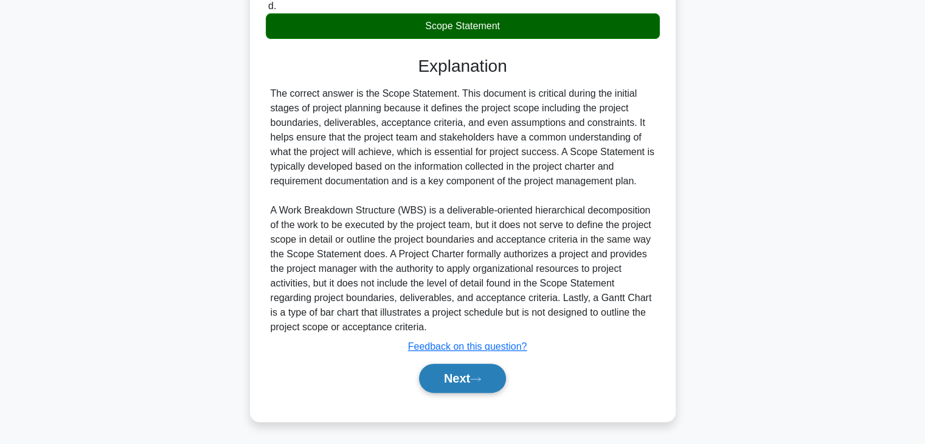
click at [438, 375] on button "Next" at bounding box center [462, 378] width 87 height 29
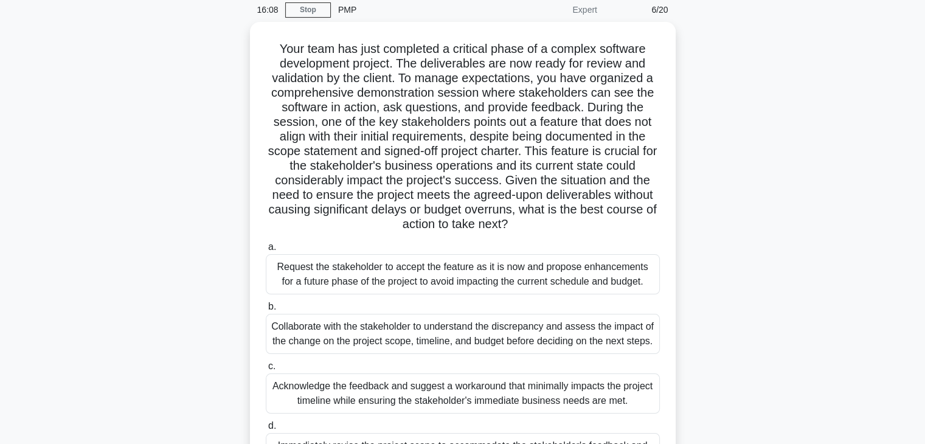
scroll to position [0, 0]
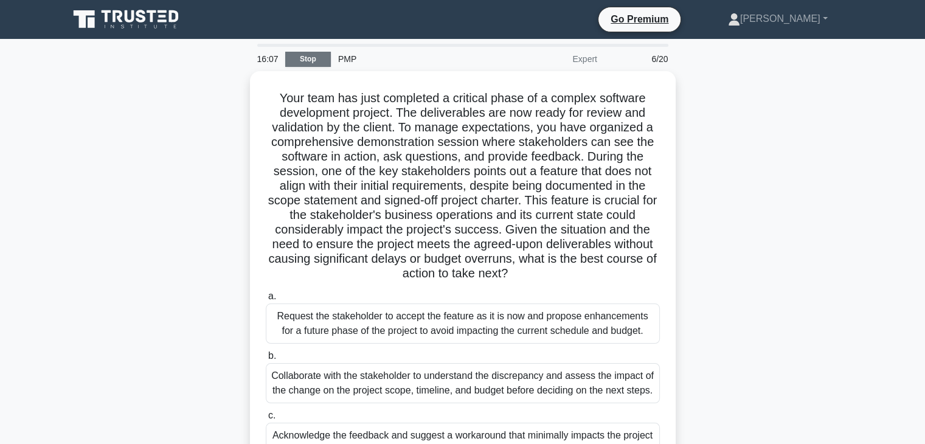
click at [322, 55] on link "Stop" at bounding box center [308, 59] width 46 height 15
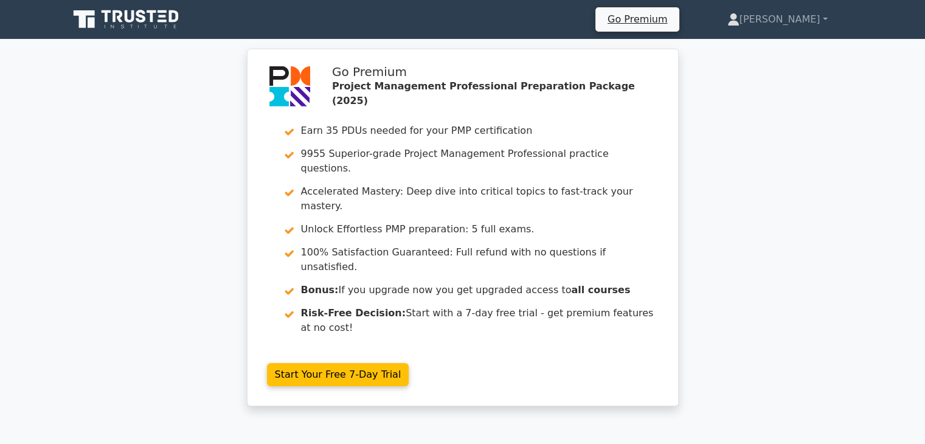
click at [114, 19] on icon at bounding box center [117, 16] width 10 height 12
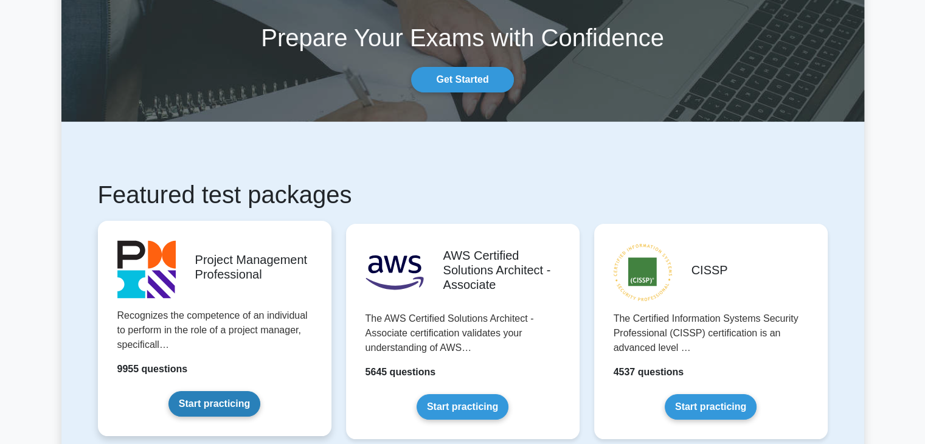
scroll to position [81, 0]
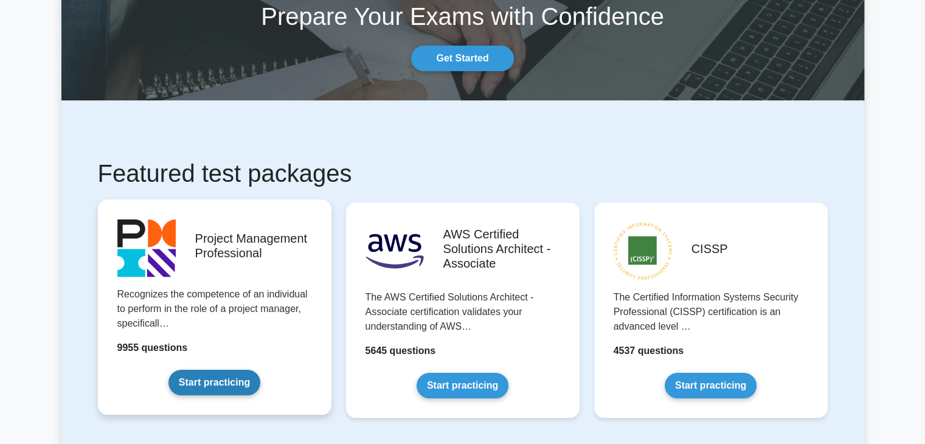
click at [204, 383] on link "Start practicing" at bounding box center [214, 383] width 92 height 26
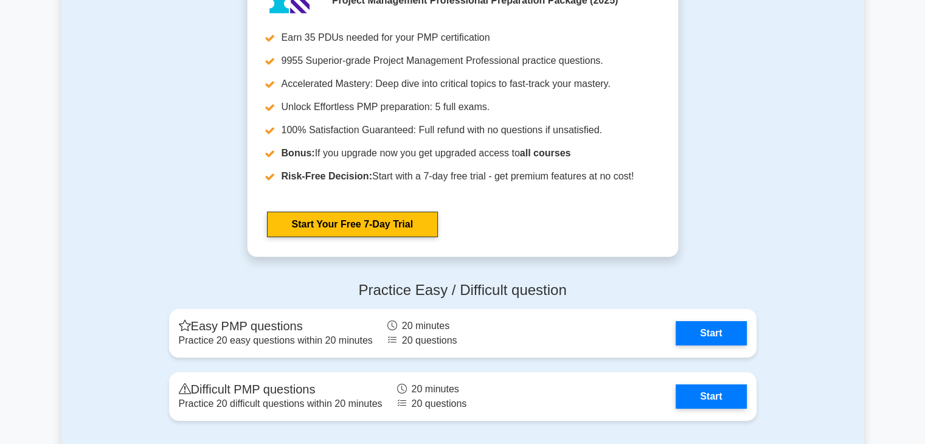
scroll to position [4347, 0]
